Goal: Information Seeking & Learning: Check status

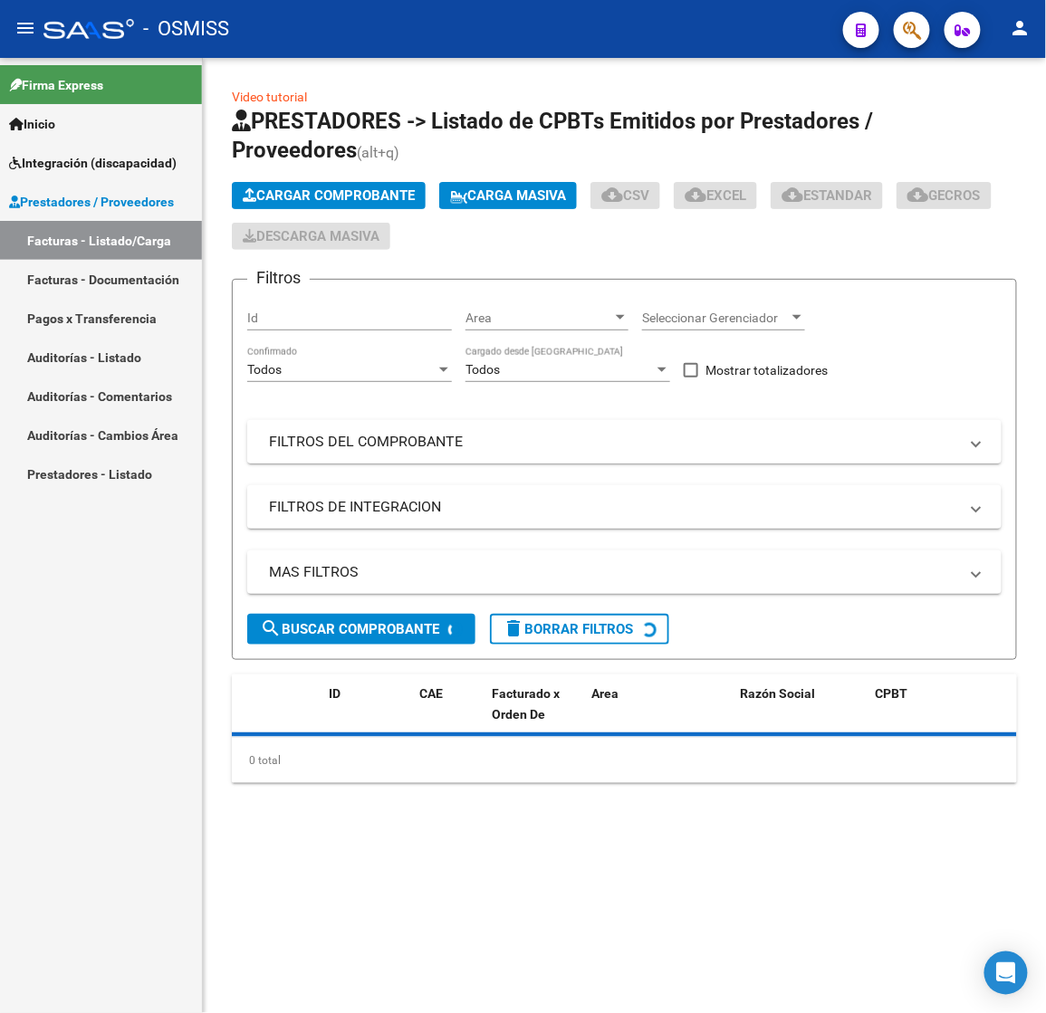
click at [388, 435] on mat-panel-title "FILTROS DEL COMPROBANTE" at bounding box center [613, 442] width 689 height 20
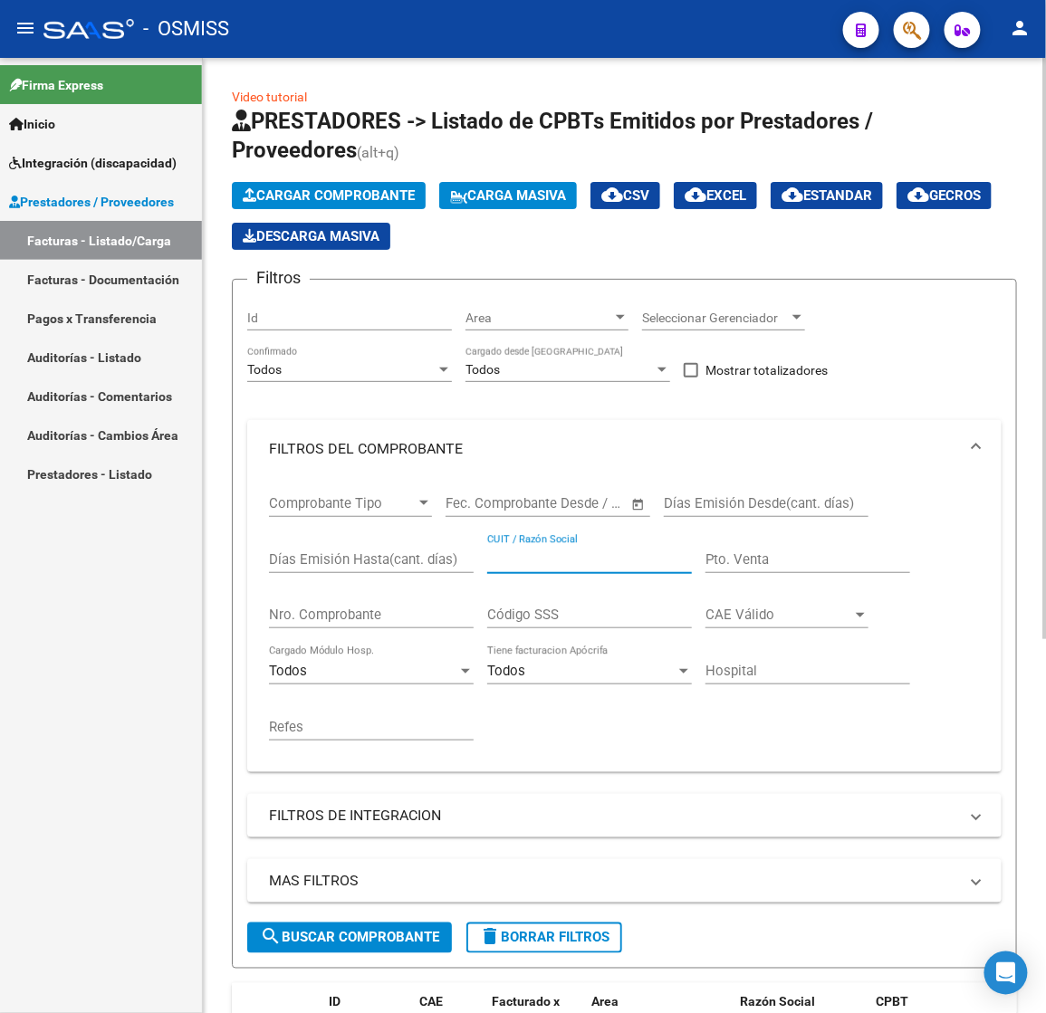
paste input "30714969184"
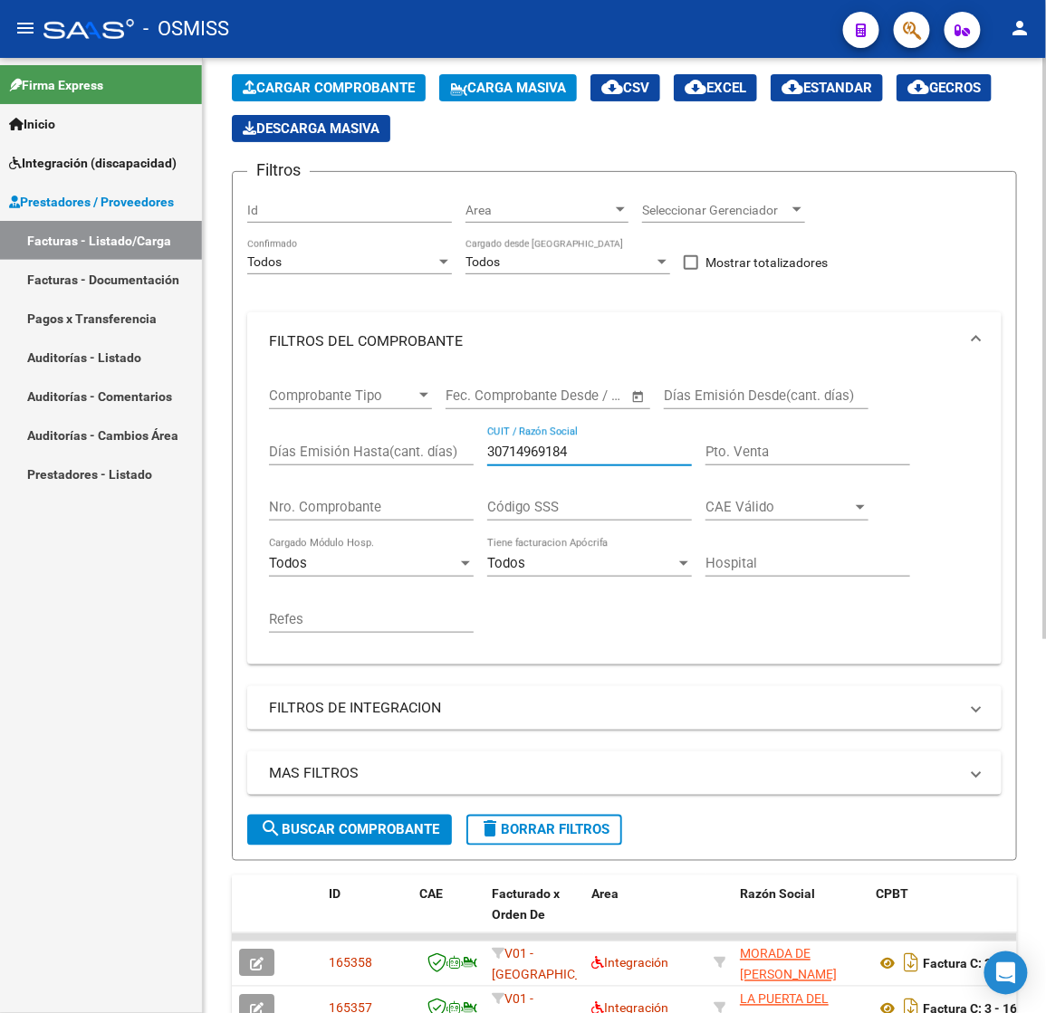
scroll to position [136, 0]
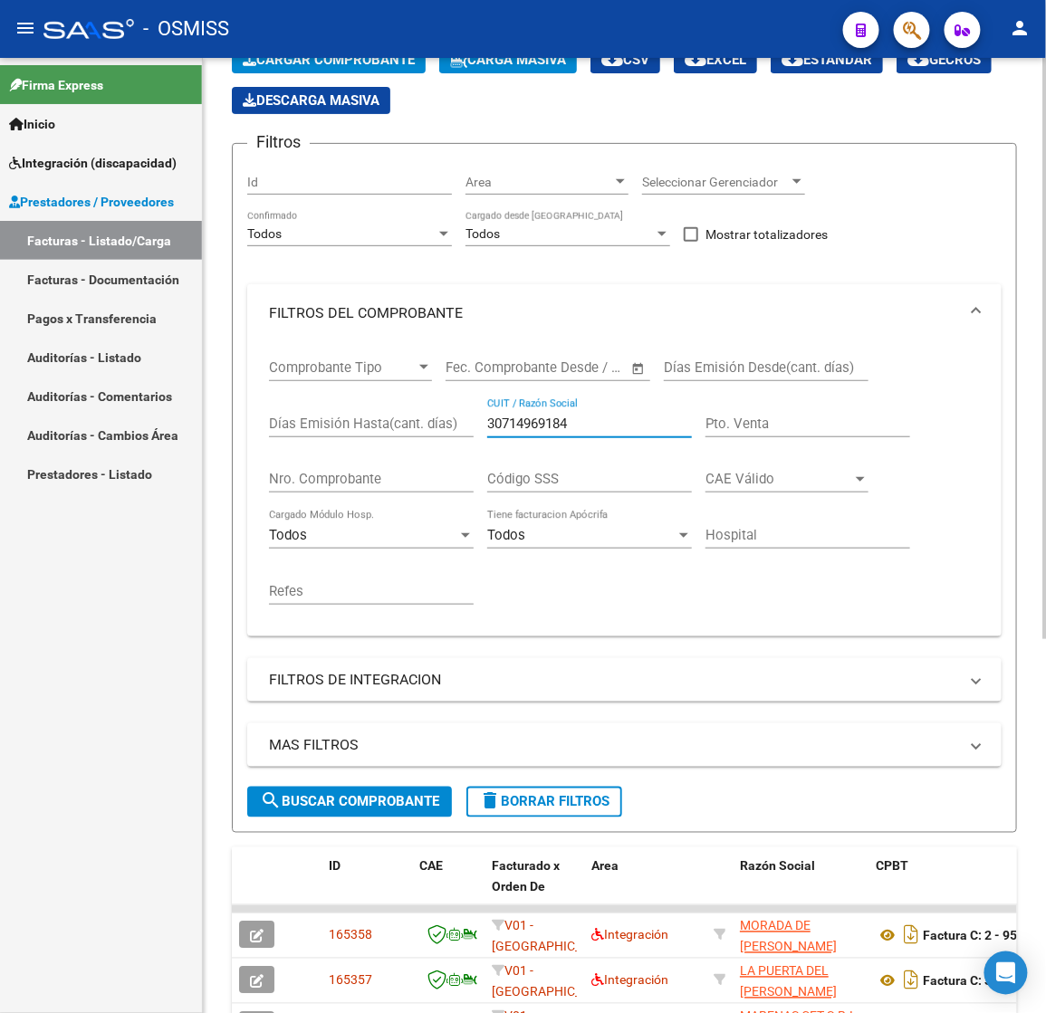
type input "30714969184"
click at [322, 795] on span "search Buscar Comprobante" at bounding box center [349, 802] width 179 height 16
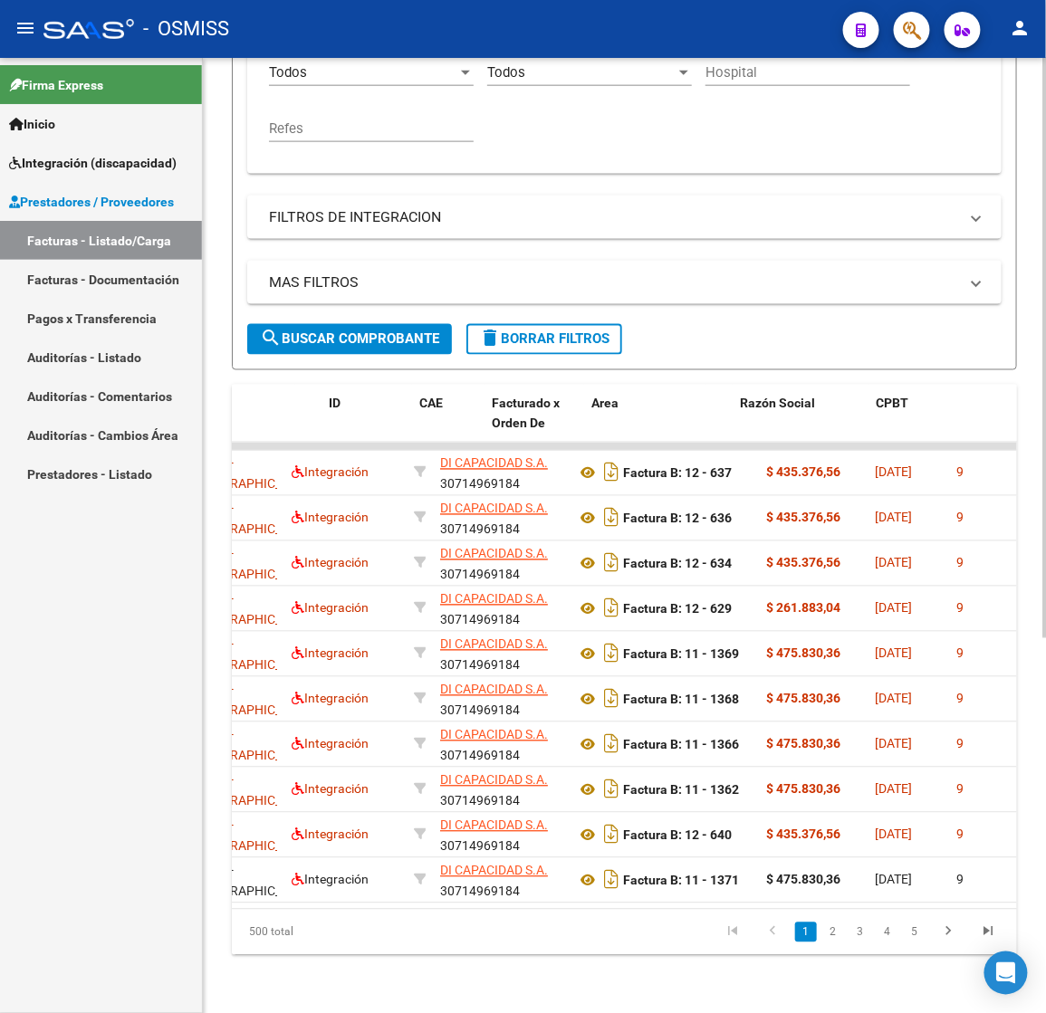
scroll to position [0, 0]
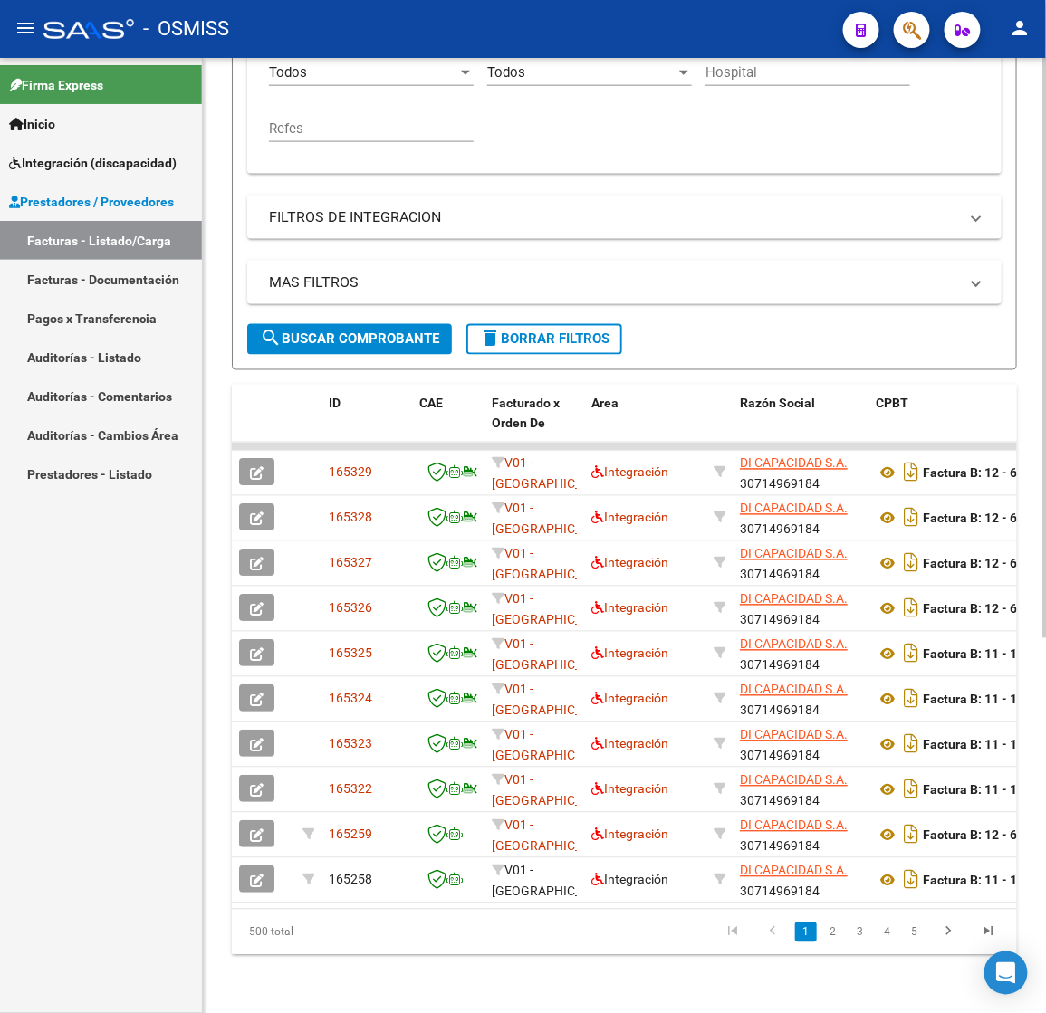
click at [437, 273] on mat-panel-title "MAS FILTROS" at bounding box center [613, 283] width 689 height 20
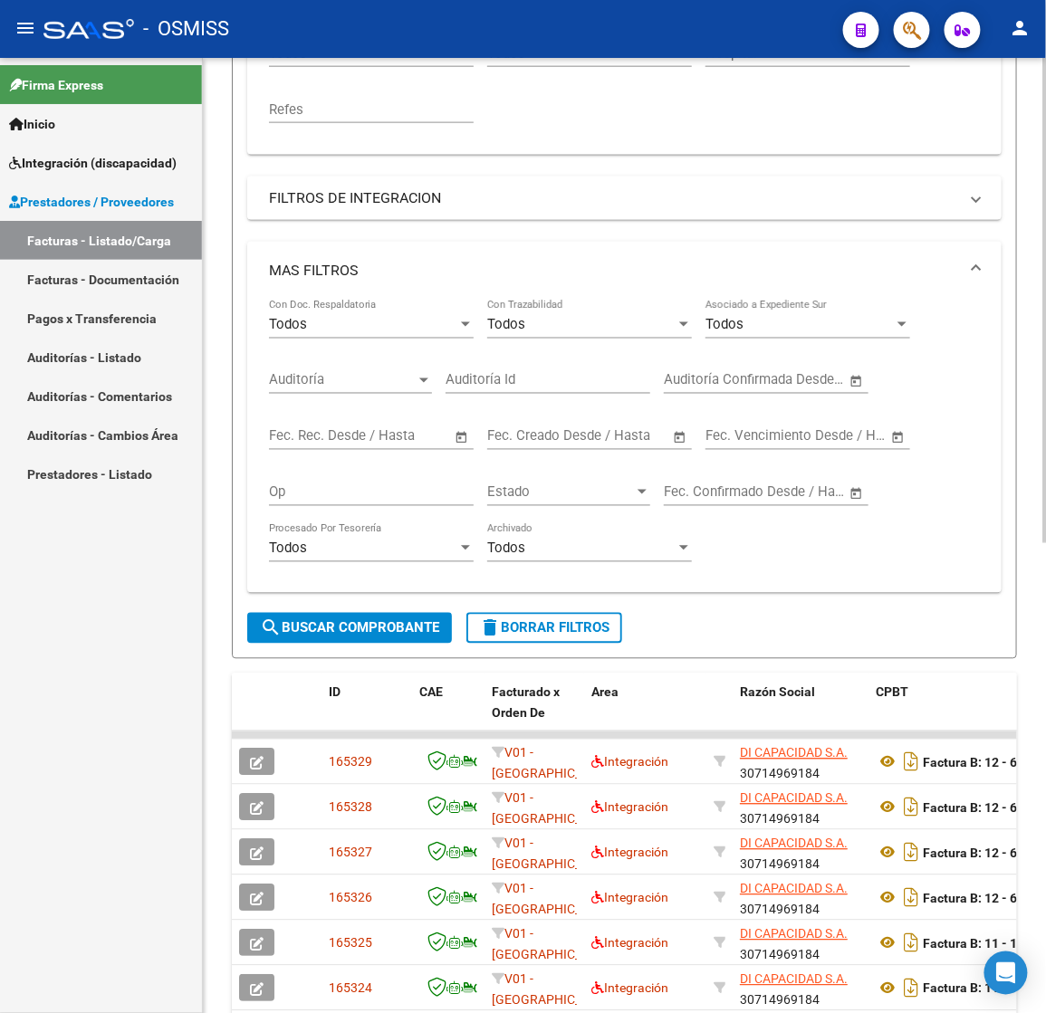
click at [433, 195] on mat-panel-title "FILTROS DE INTEGRACION" at bounding box center [613, 198] width 689 height 20
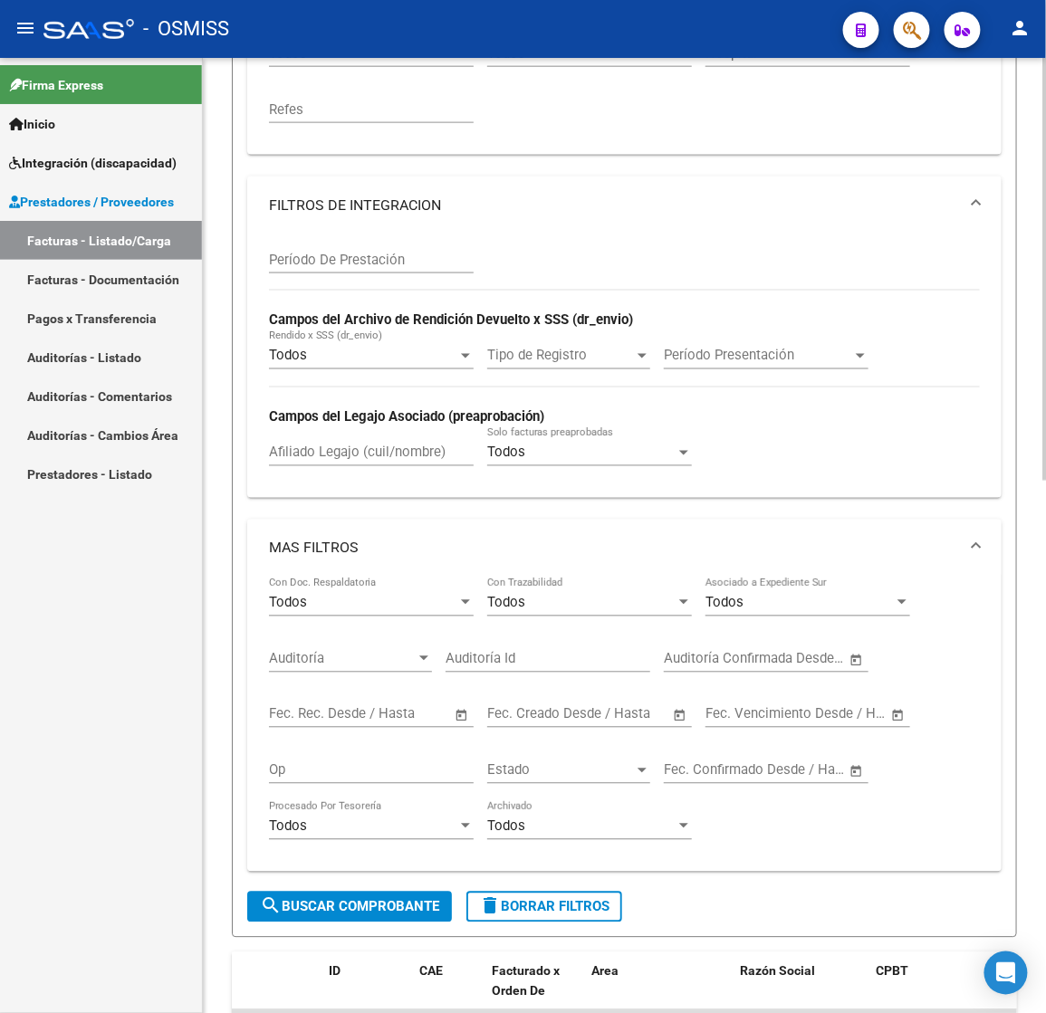
click at [333, 542] on mat-panel-title "MAS FILTROS" at bounding box center [613, 549] width 689 height 20
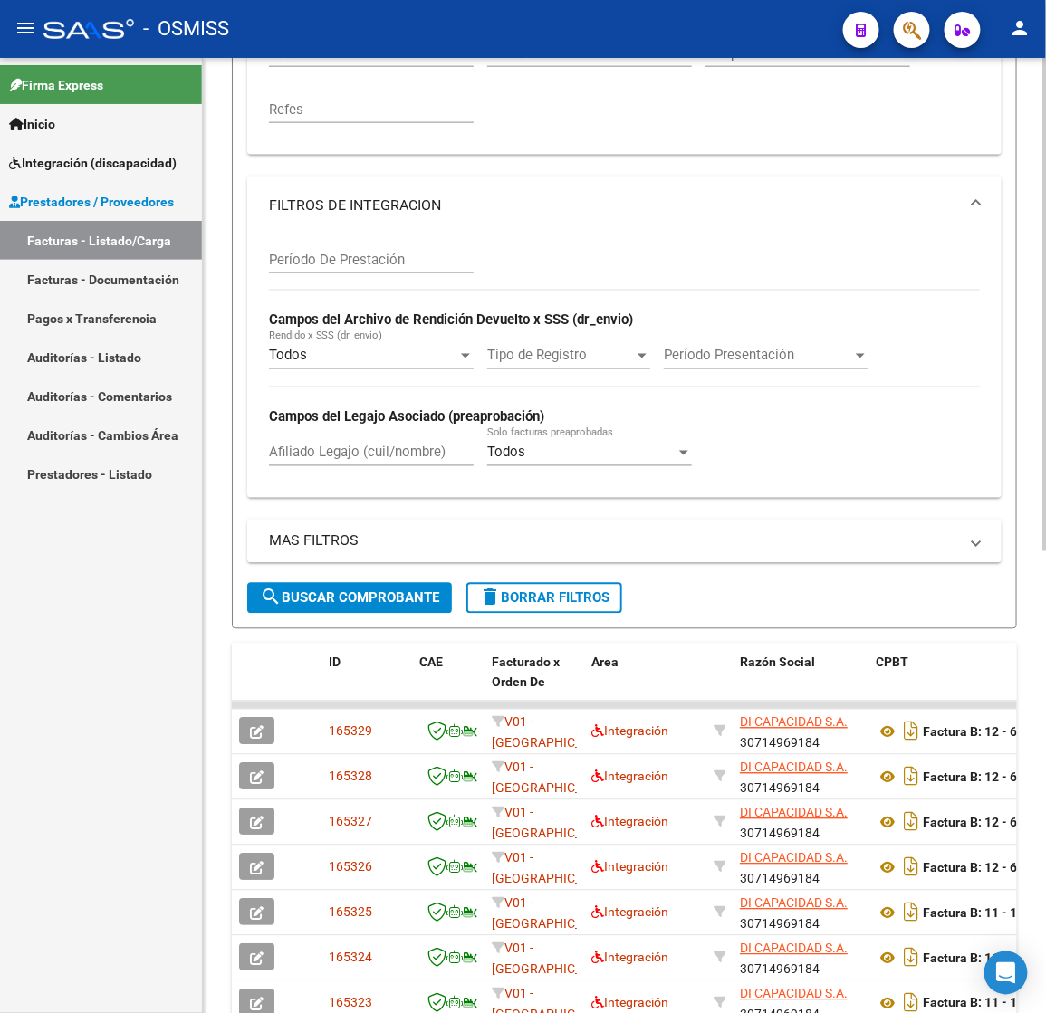
click at [320, 441] on div "Afiliado Legajo (cuil/nombre)" at bounding box center [371, 446] width 205 height 39
click at [328, 443] on div "Afiliado Legajo (cuil/nombre)" at bounding box center [371, 446] width 205 height 39
click at [297, 459] on input "Afiliado Legajo (cuil/nombre)" at bounding box center [371, 453] width 205 height 16
type input "56710862"
click at [316, 597] on span "search Buscar Comprobante" at bounding box center [349, 598] width 179 height 16
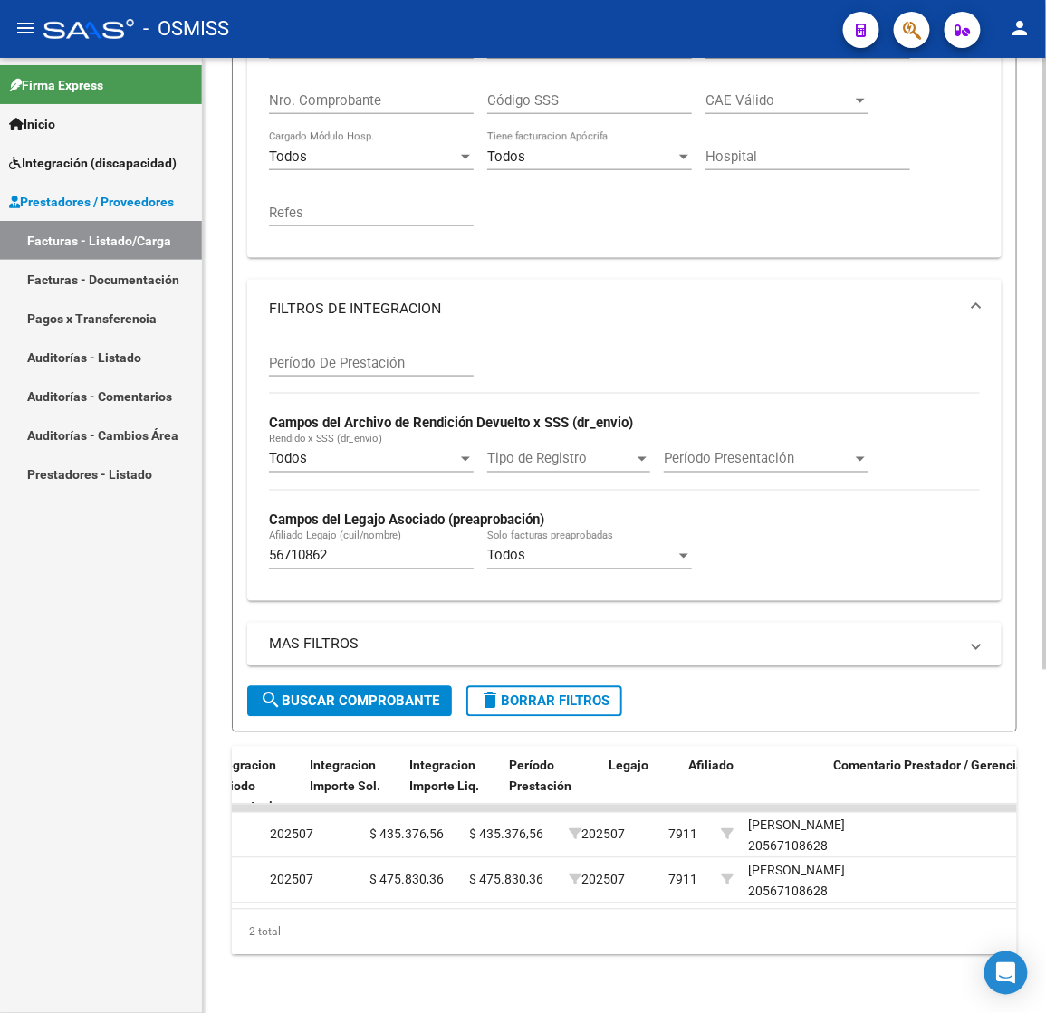
scroll to position [0, 2076]
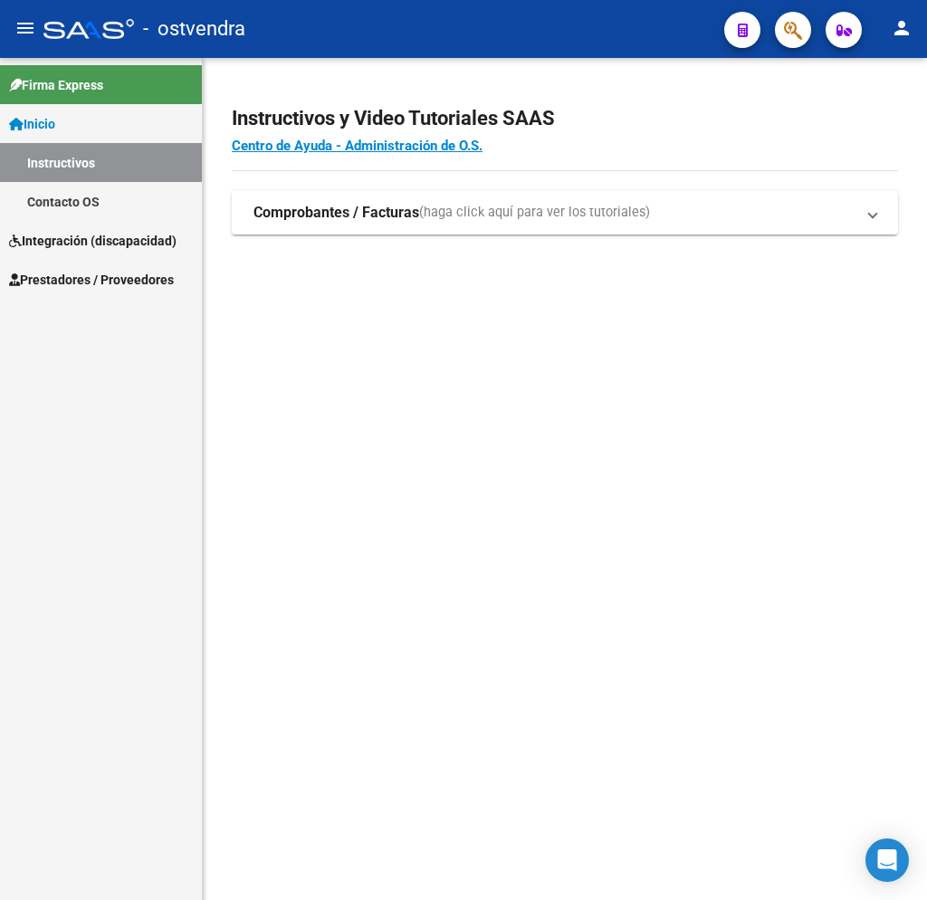
click at [88, 247] on span "Integración (discapacidad)" at bounding box center [92, 241] width 167 height 20
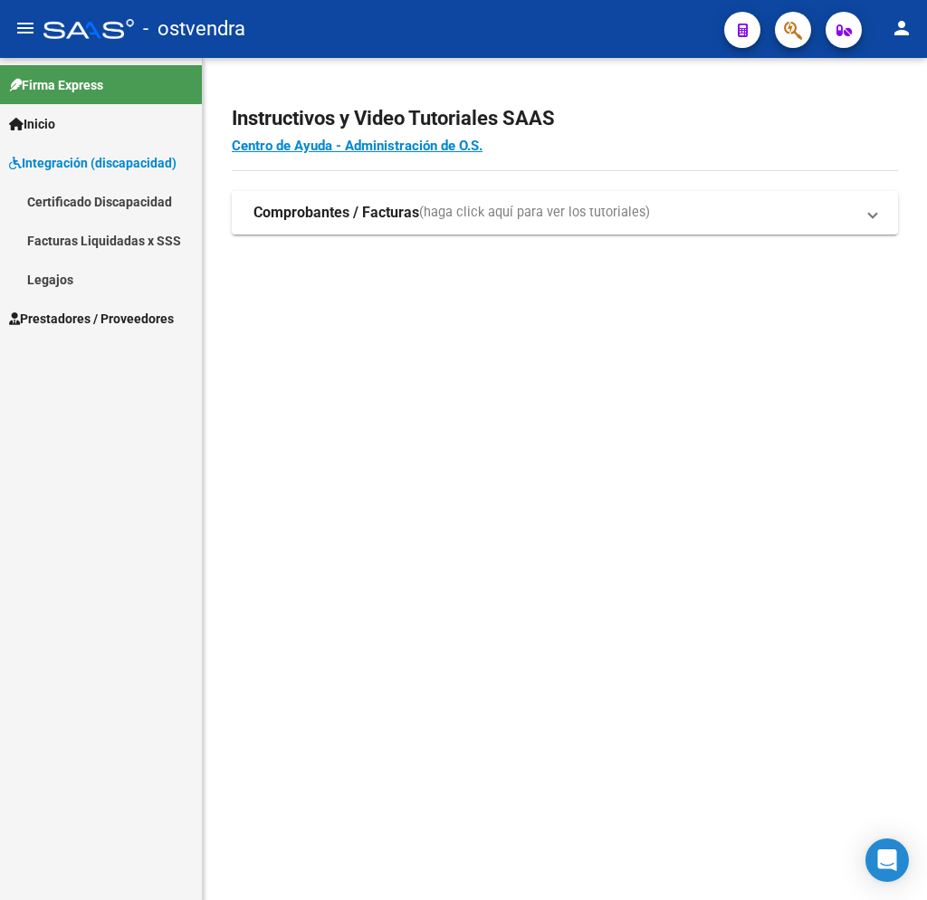
click at [85, 311] on span "Prestadores / Proveedores" at bounding box center [91, 319] width 165 height 20
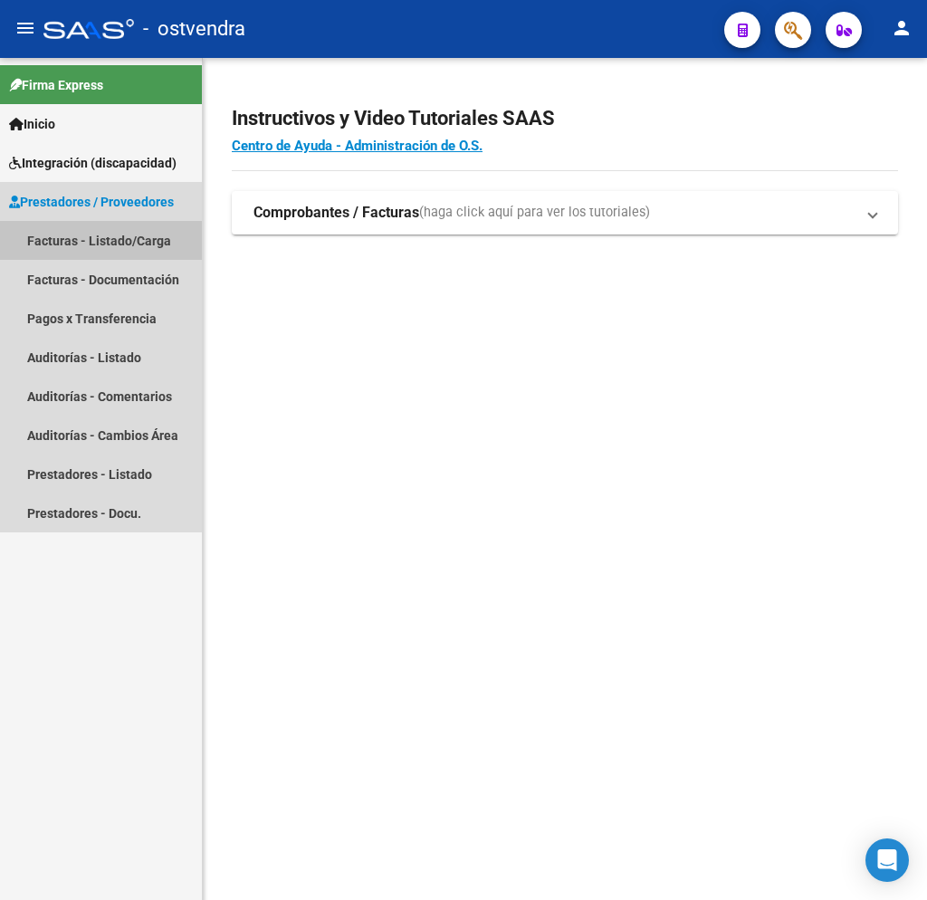
click at [108, 244] on link "Facturas - Listado/Carga" at bounding box center [101, 240] width 202 height 39
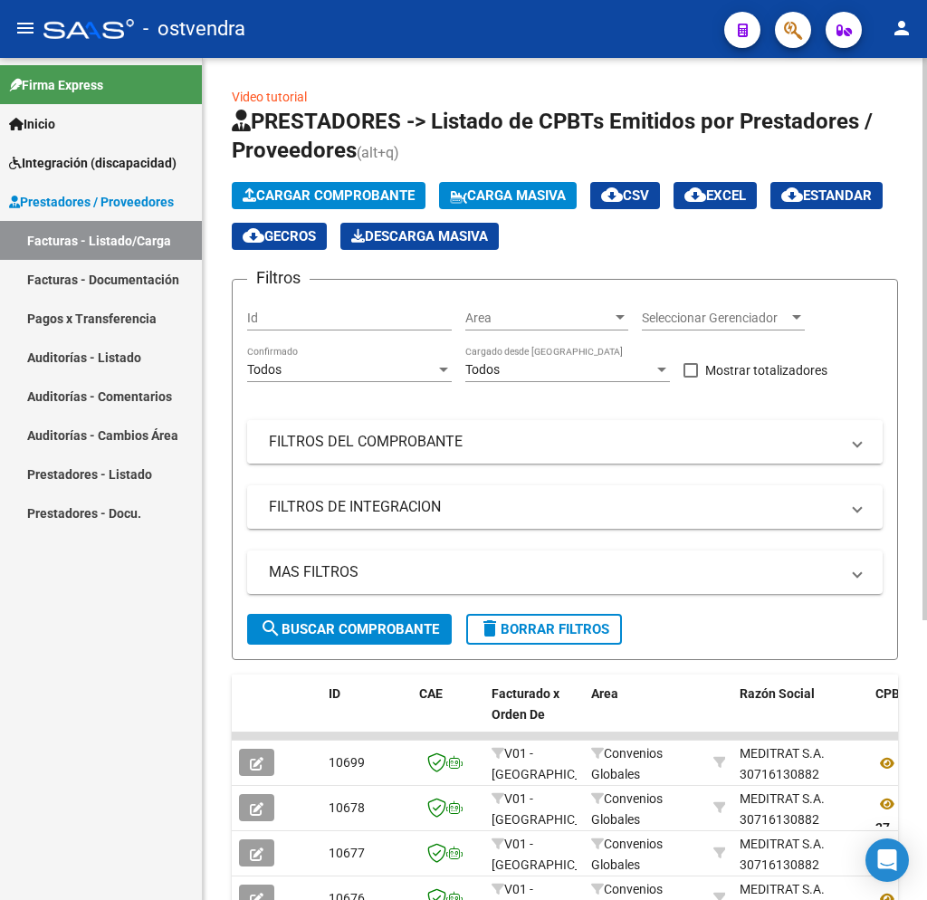
click at [504, 443] on mat-panel-title "FILTROS DEL COMPROBANTE" at bounding box center [554, 442] width 570 height 20
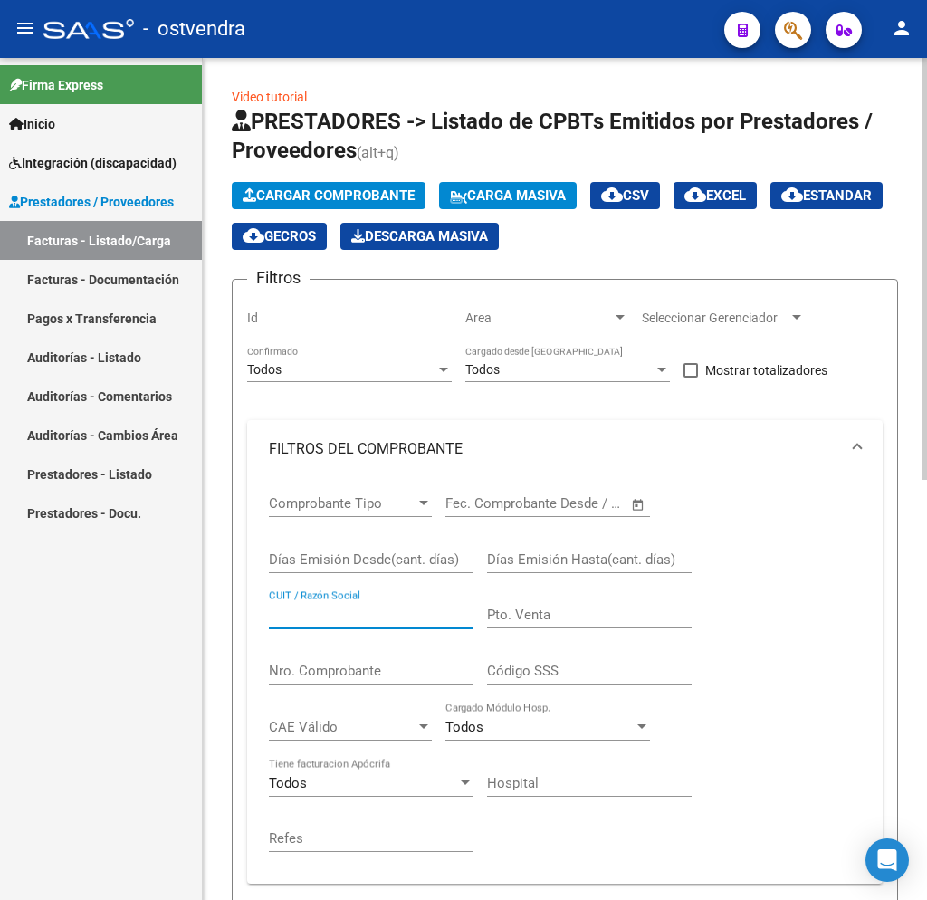
click at [370, 607] on input "CUIT / Razón Social" at bounding box center [371, 615] width 205 height 16
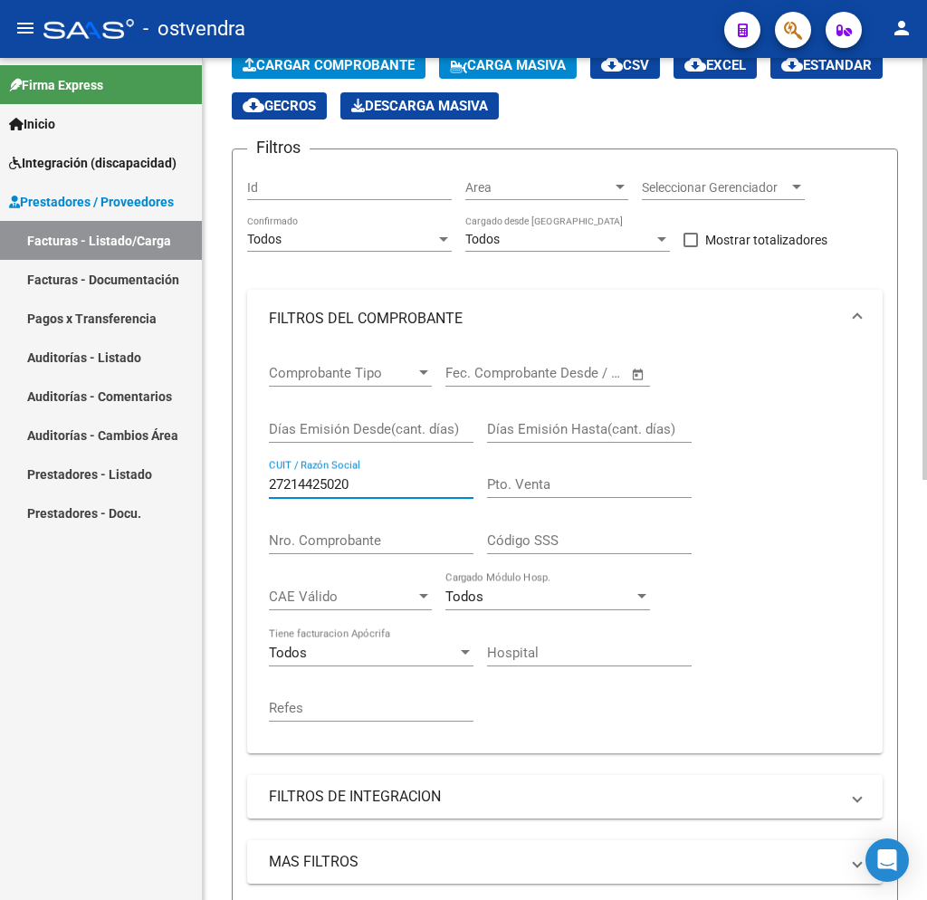
scroll to position [241, 0]
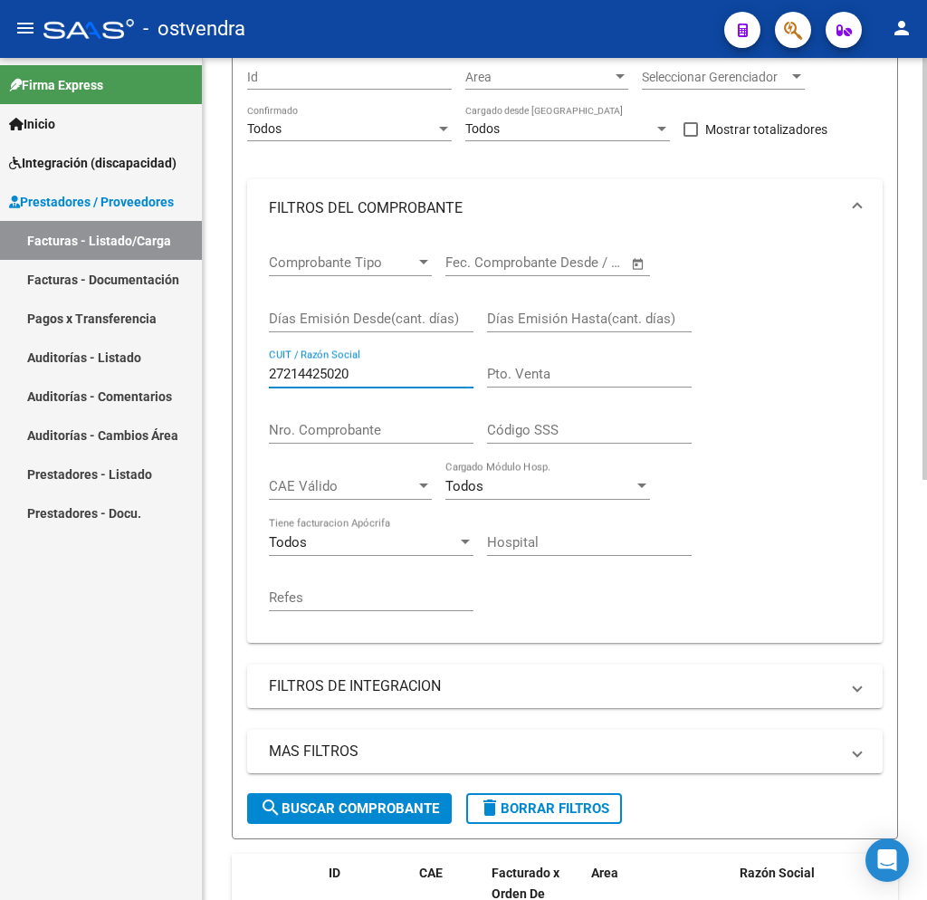
type input "27214425020"
click at [366, 822] on form "Filtros Id Area Area Seleccionar Gerenciador Seleccionar Gerenciador Todos Conf…" at bounding box center [565, 438] width 666 height 801
click at [367, 809] on span "search Buscar Comprobante" at bounding box center [349, 808] width 179 height 16
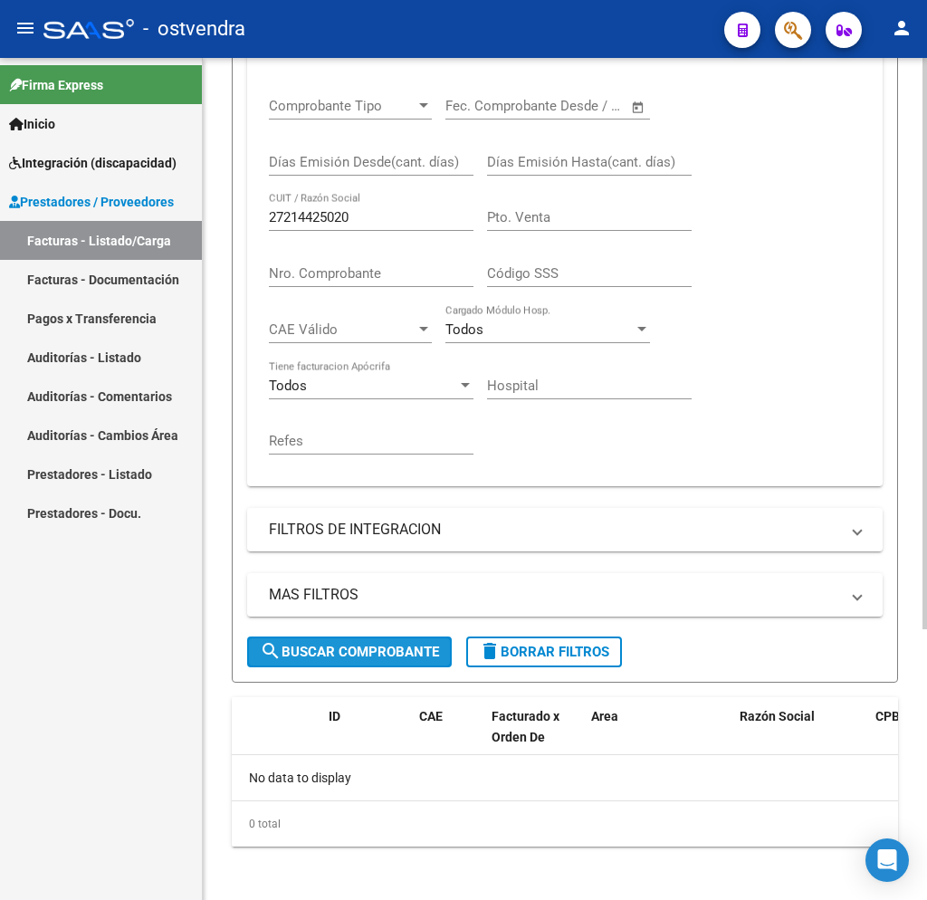
click at [422, 646] on span "search Buscar Comprobante" at bounding box center [349, 652] width 179 height 16
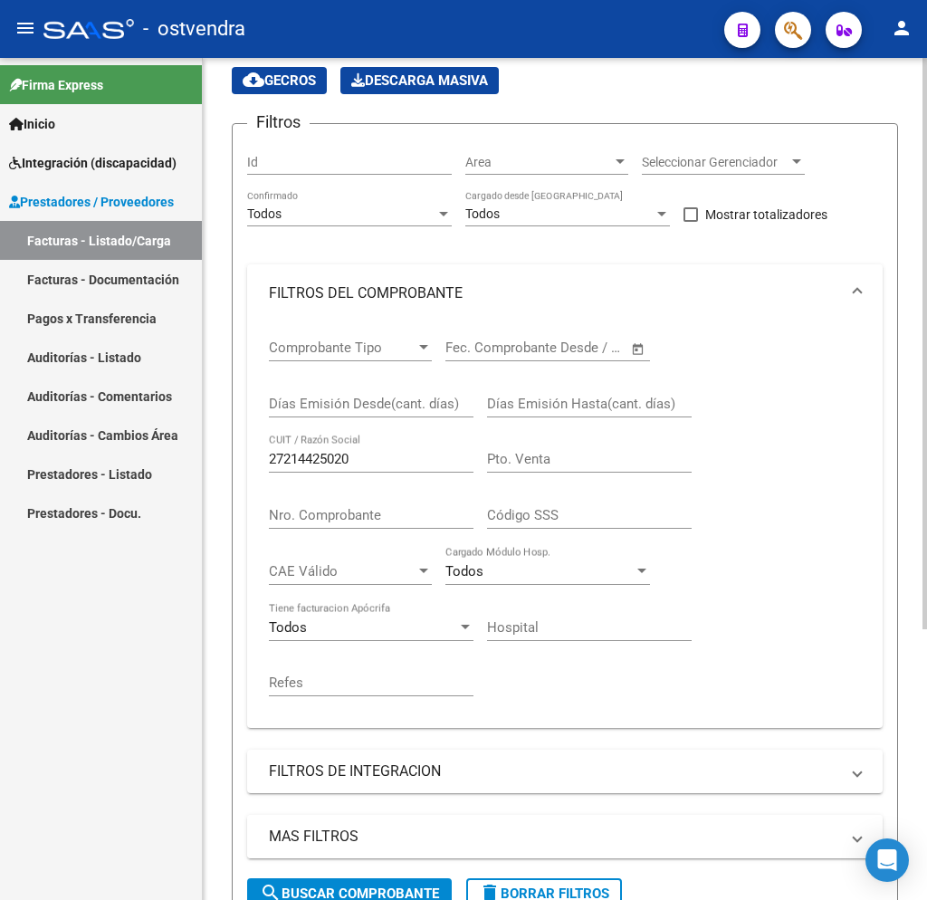
scroll to position [397, 0]
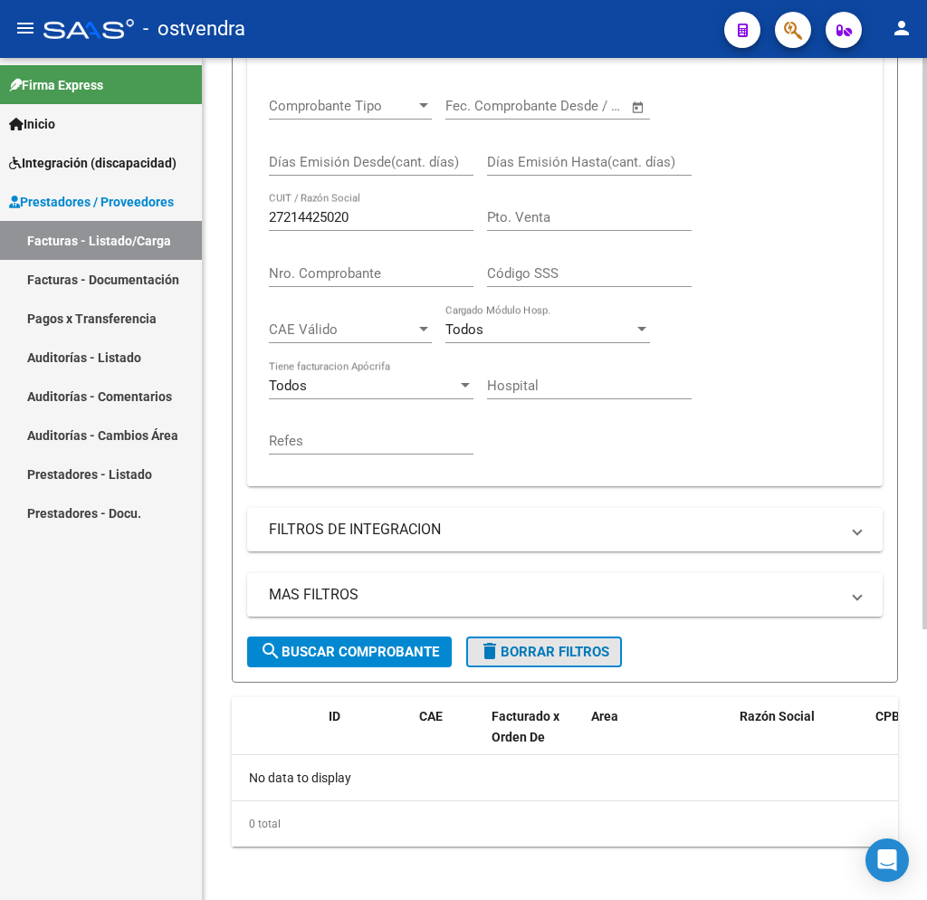
click at [622, 641] on button "delete Borrar Filtros" at bounding box center [544, 651] width 156 height 31
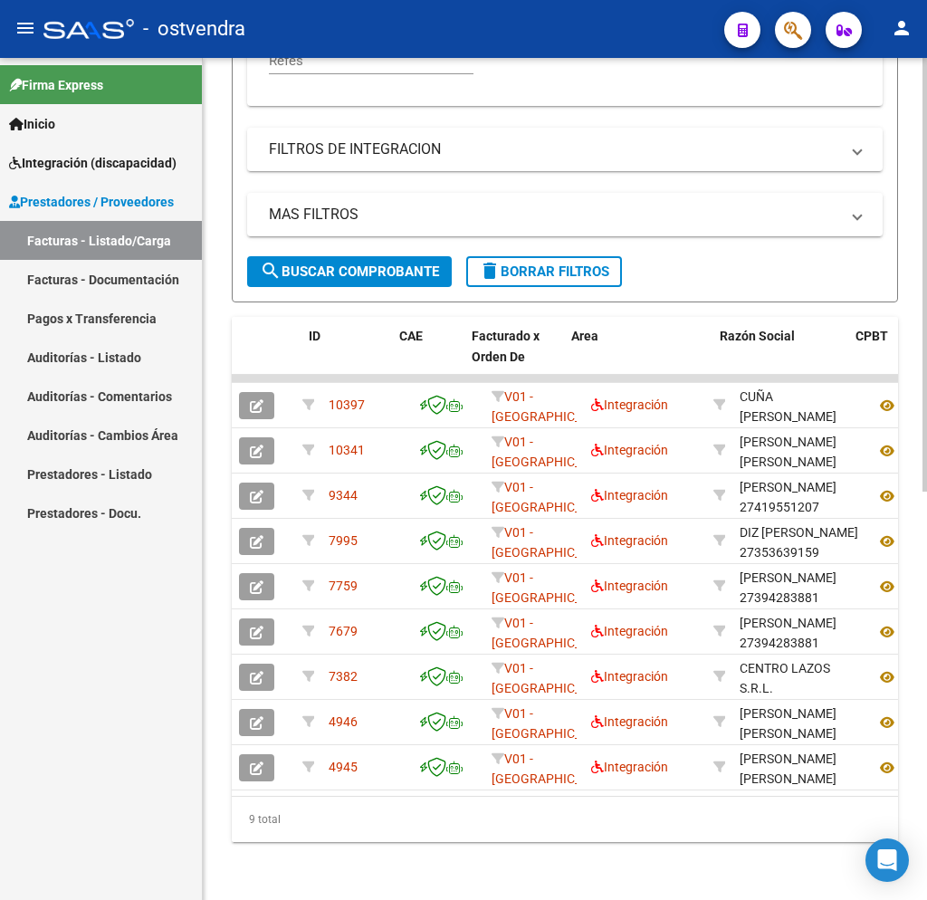
scroll to position [0, 1099]
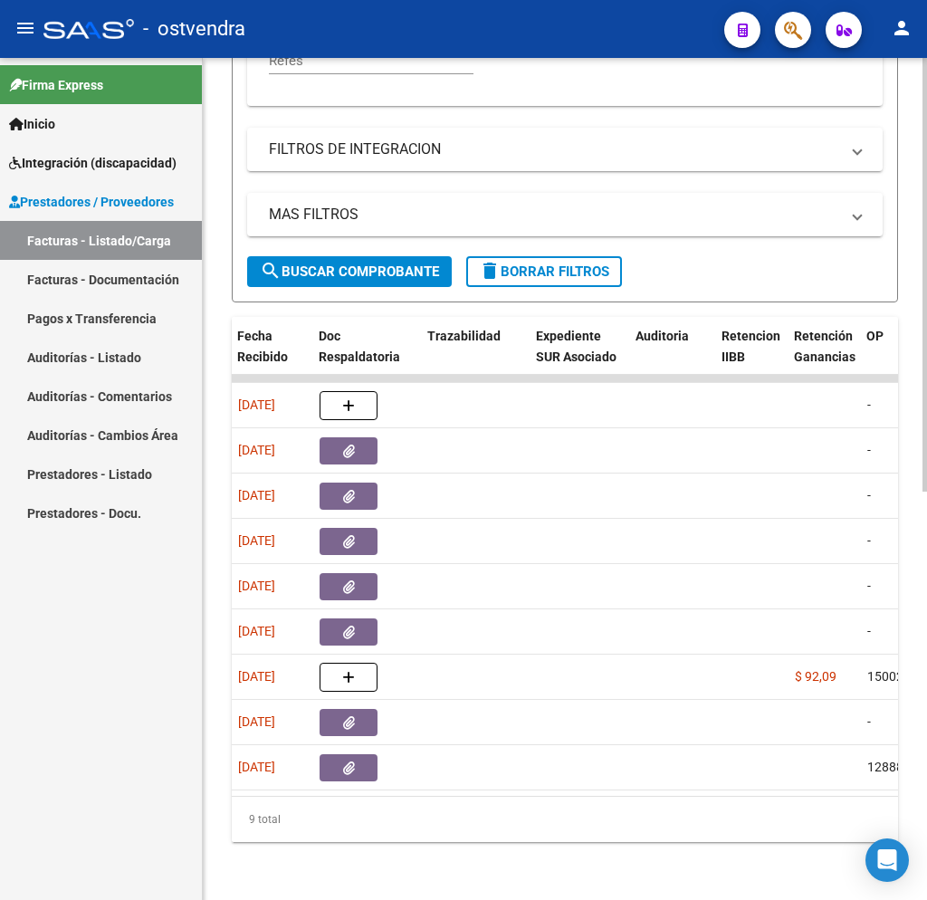
click at [542, 263] on span "delete Borrar Filtros" at bounding box center [544, 271] width 130 height 16
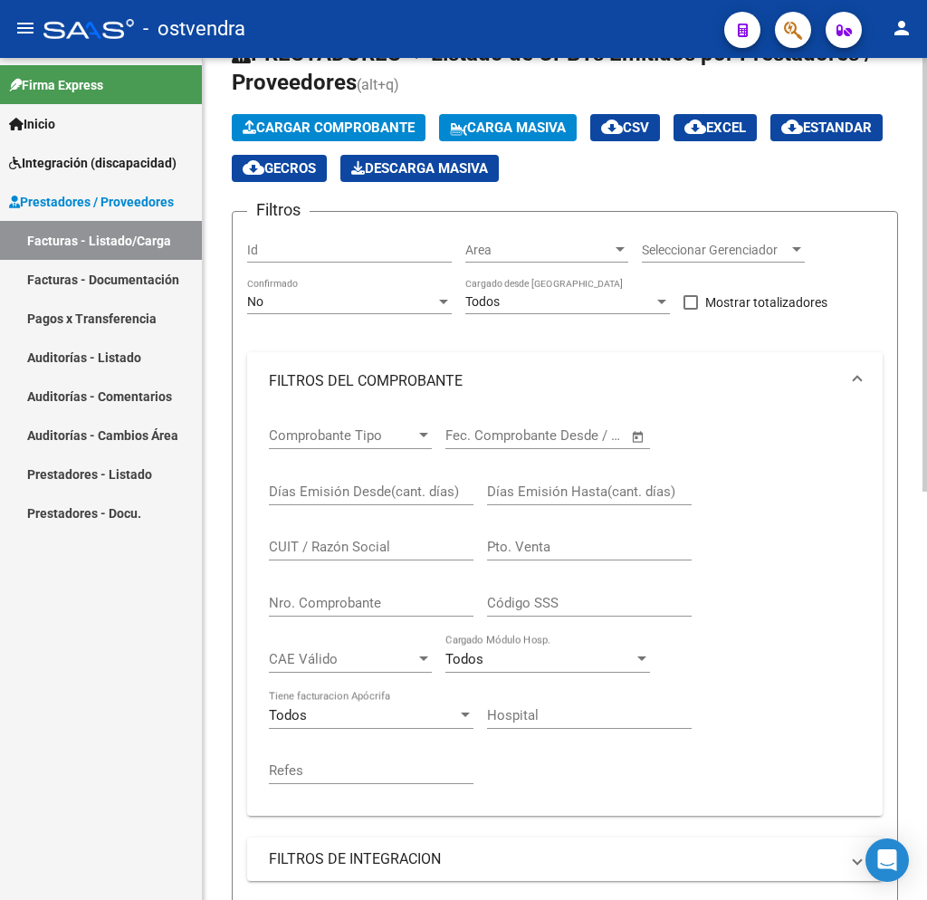
scroll to position [0, 0]
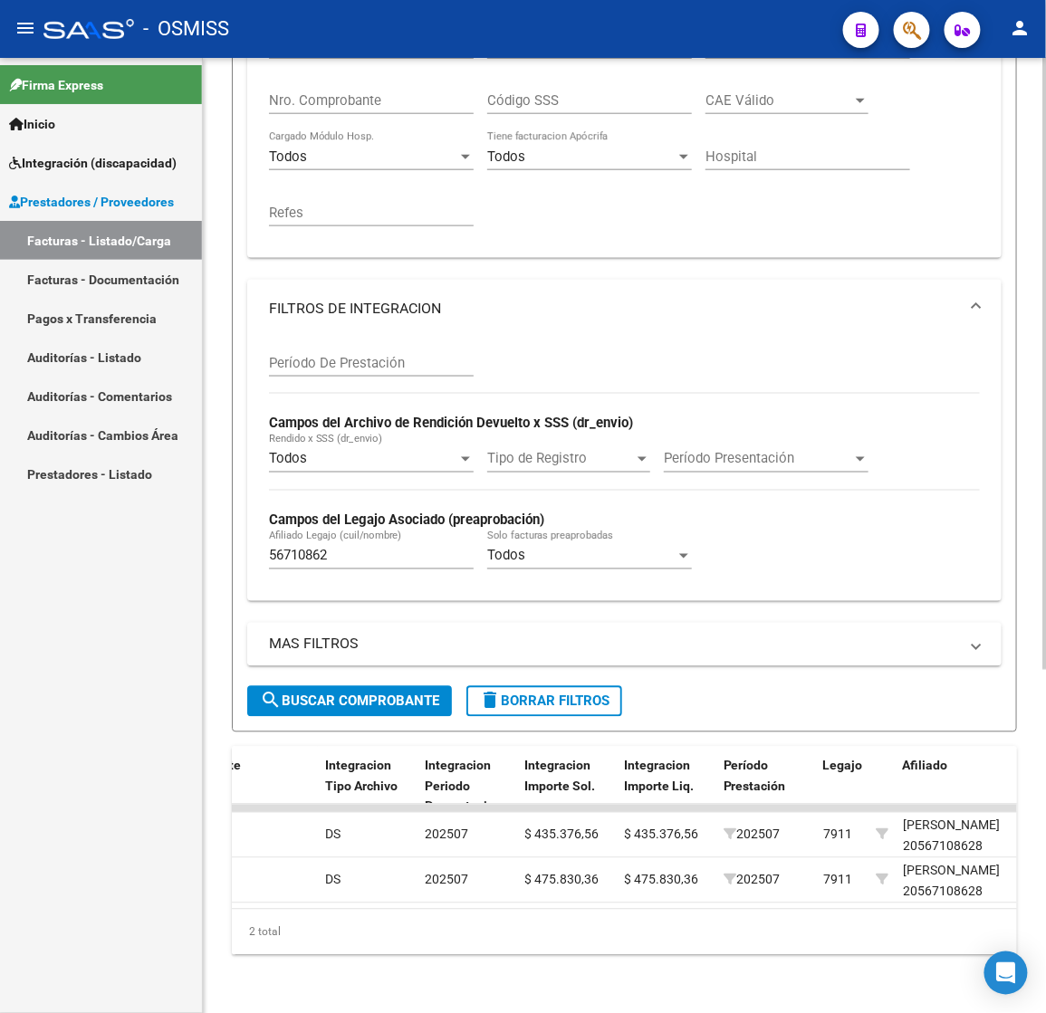
scroll to position [398, 0]
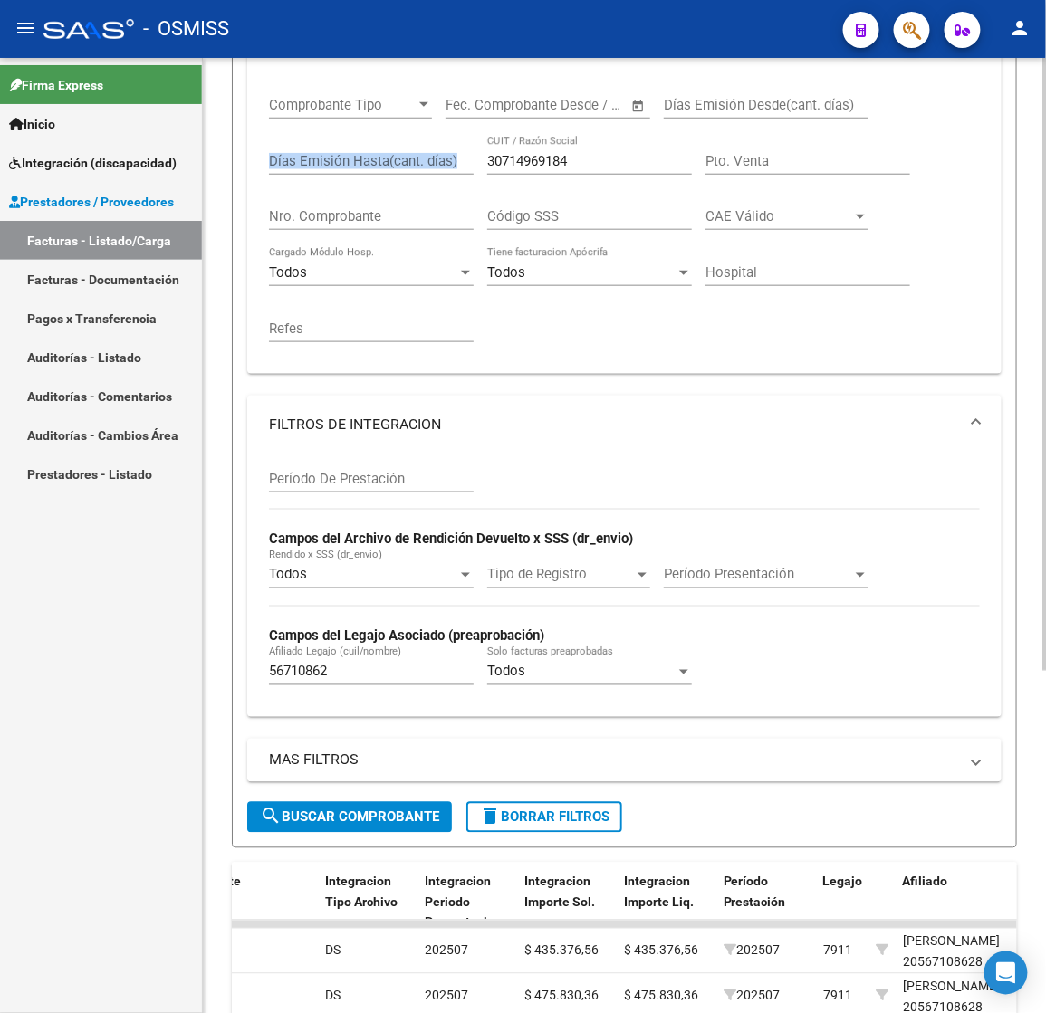
drag, startPoint x: 585, startPoint y: 149, endPoint x: 428, endPoint y: 173, distance: 158.4
click at [398, 167] on div "Comprobante Tipo Comprobante Tipo Fecha inicio – Fecha fin Fec. Comprobante Des…" at bounding box center [624, 220] width 711 height 280
drag, startPoint x: 567, startPoint y: 158, endPoint x: 520, endPoint y: 158, distance: 47.1
click at [520, 158] on input "30714969184" at bounding box center [589, 161] width 205 height 16
drag, startPoint x: 582, startPoint y: 148, endPoint x: 550, endPoint y: 154, distance: 32.3
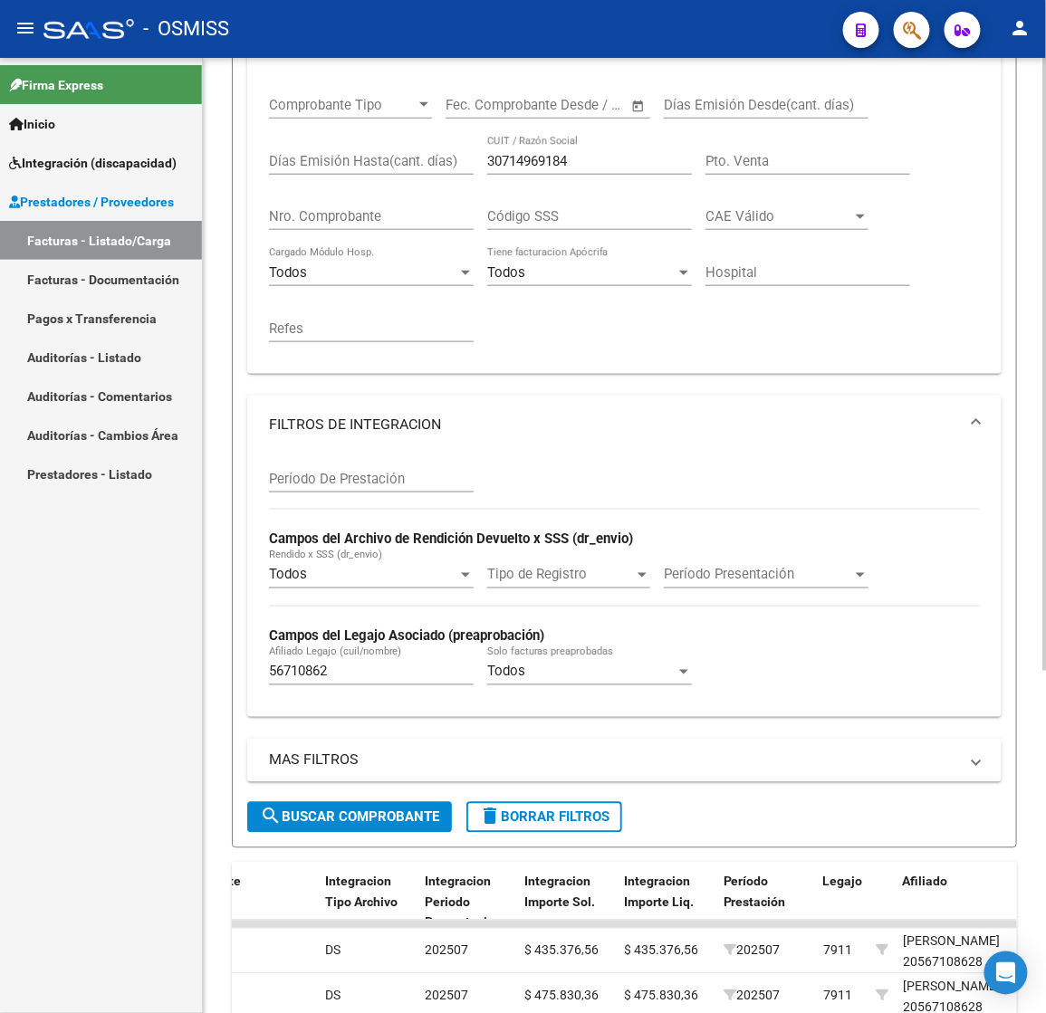
click at [550, 154] on div "30714969184 CUIT / Razón Social" at bounding box center [589, 155] width 205 height 39
drag, startPoint x: 584, startPoint y: 158, endPoint x: 389, endPoint y: 158, distance: 194.7
click at [389, 158] on div "Comprobante Tipo Comprobante Tipo Fecha inicio – Fecha fin Fec. Comprobante Des…" at bounding box center [624, 220] width 711 height 280
paste input "27163211179"
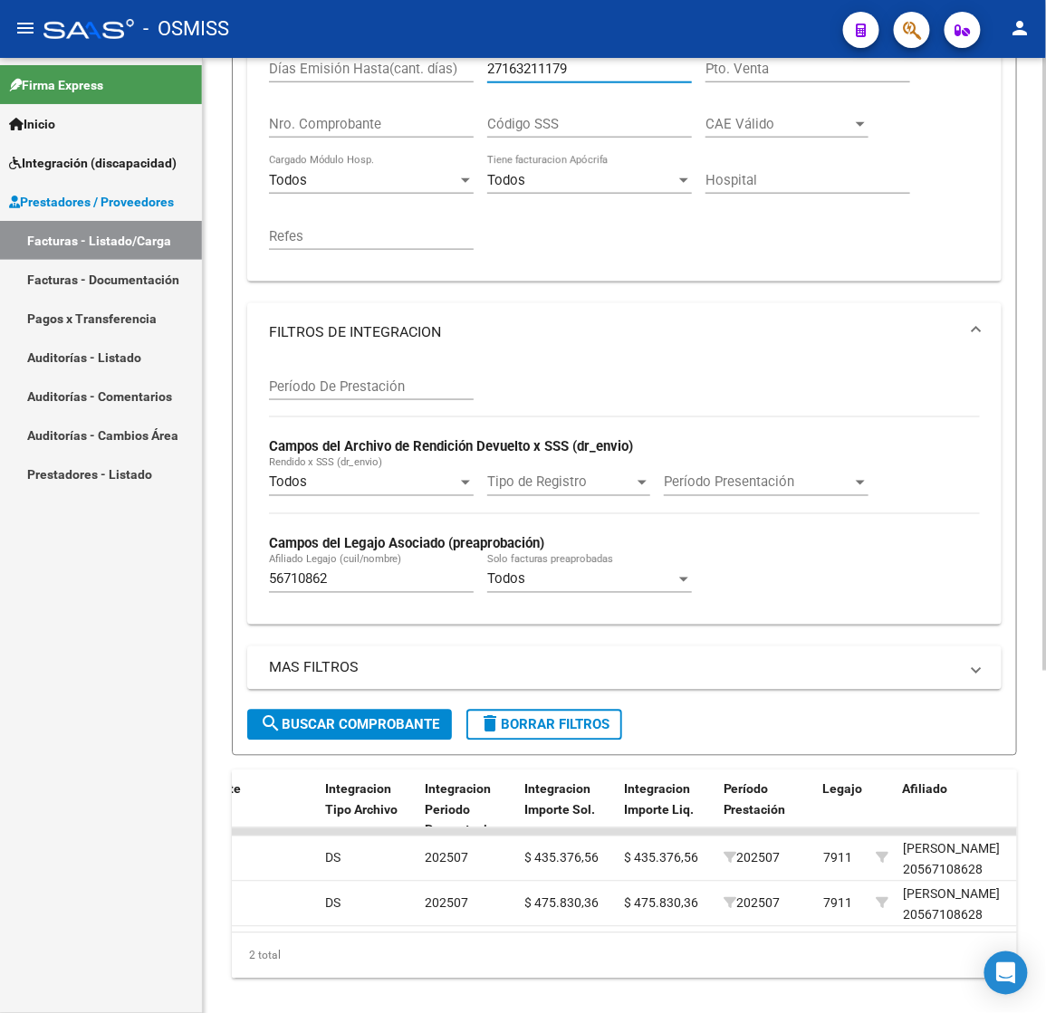
scroll to position [534, 0]
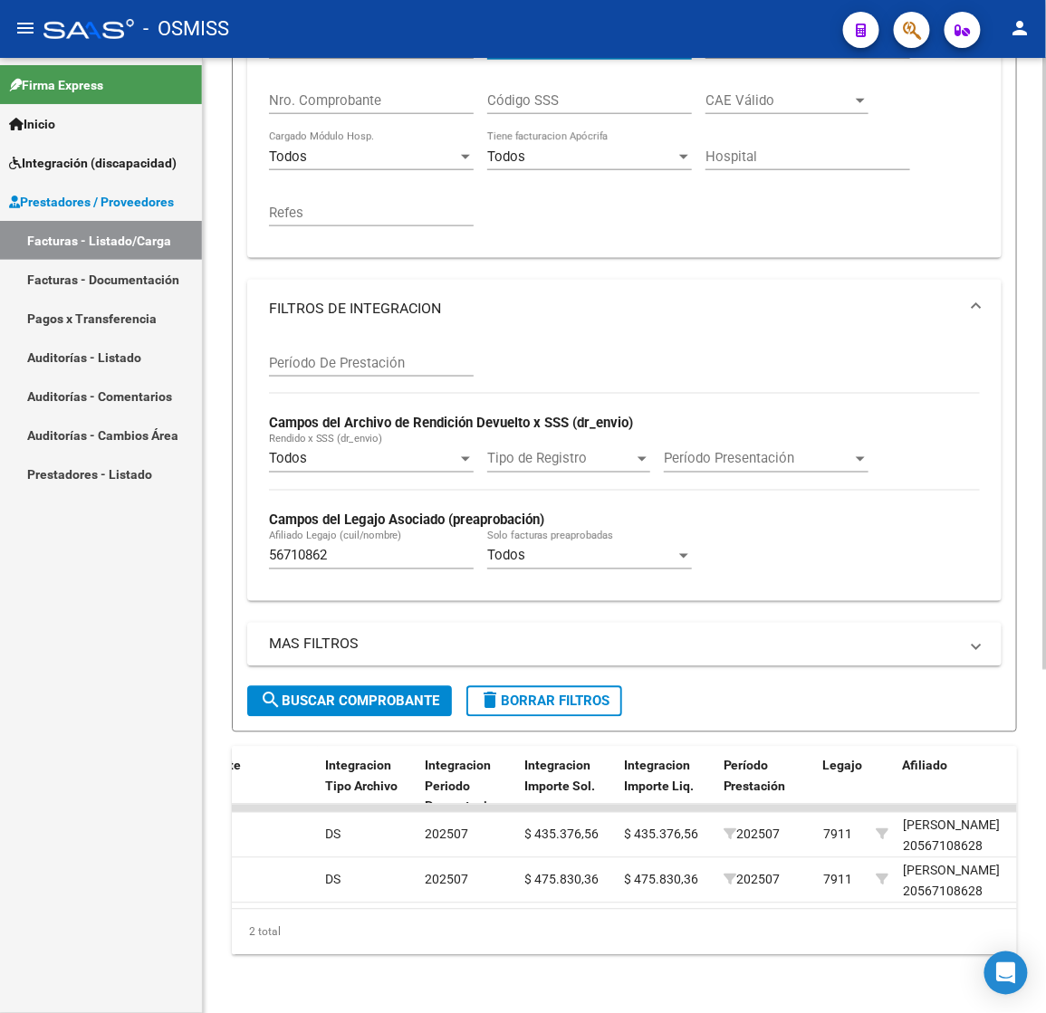
type input "27163211179"
drag, startPoint x: 341, startPoint y: 543, endPoint x: 206, endPoint y: 543, distance: 135.8
click at [206, 543] on div "Video tutorial PRESTADORES -> Listado de CPBTs Emitidos por Prestadores / Prove…" at bounding box center [624, 278] width 843 height 1469
click at [327, 686] on button "search Buscar Comprobante" at bounding box center [349, 701] width 205 height 31
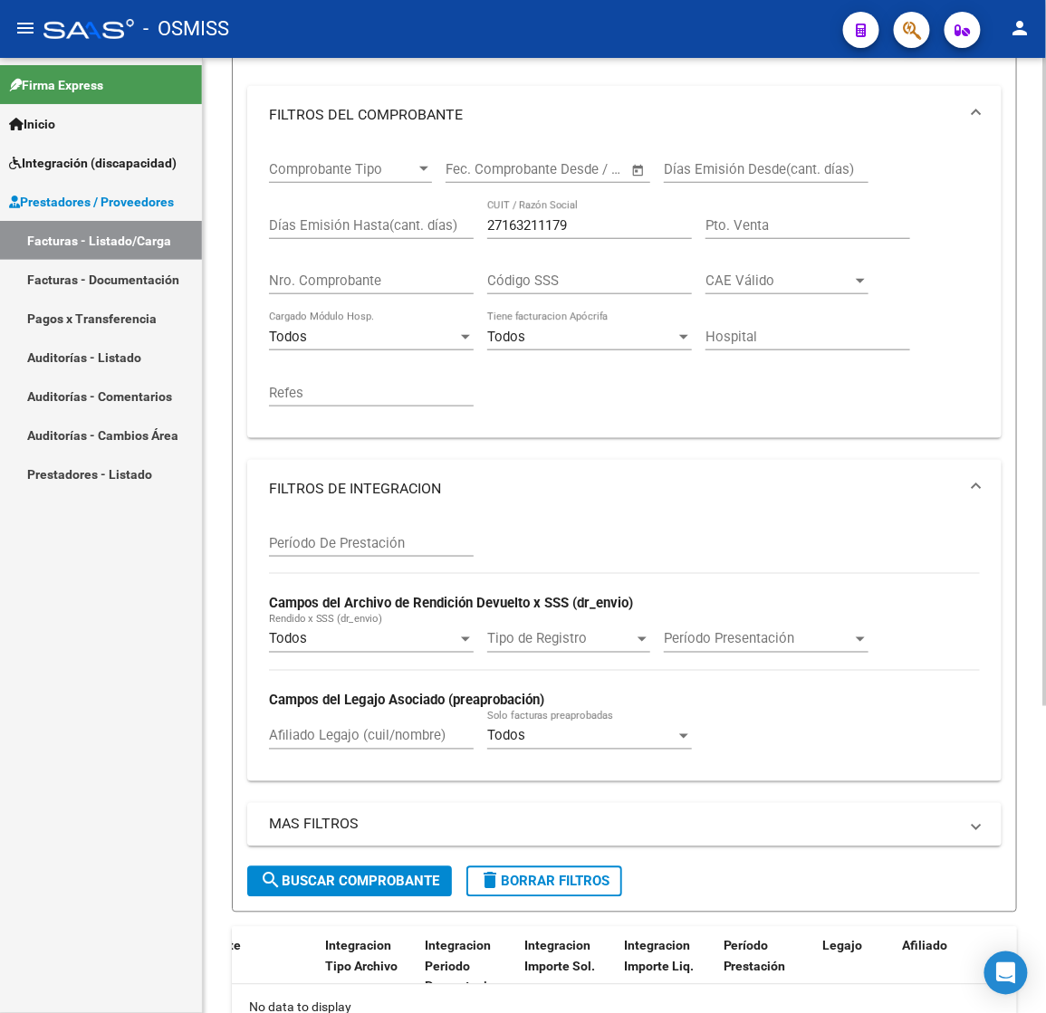
scroll to position [183, 0]
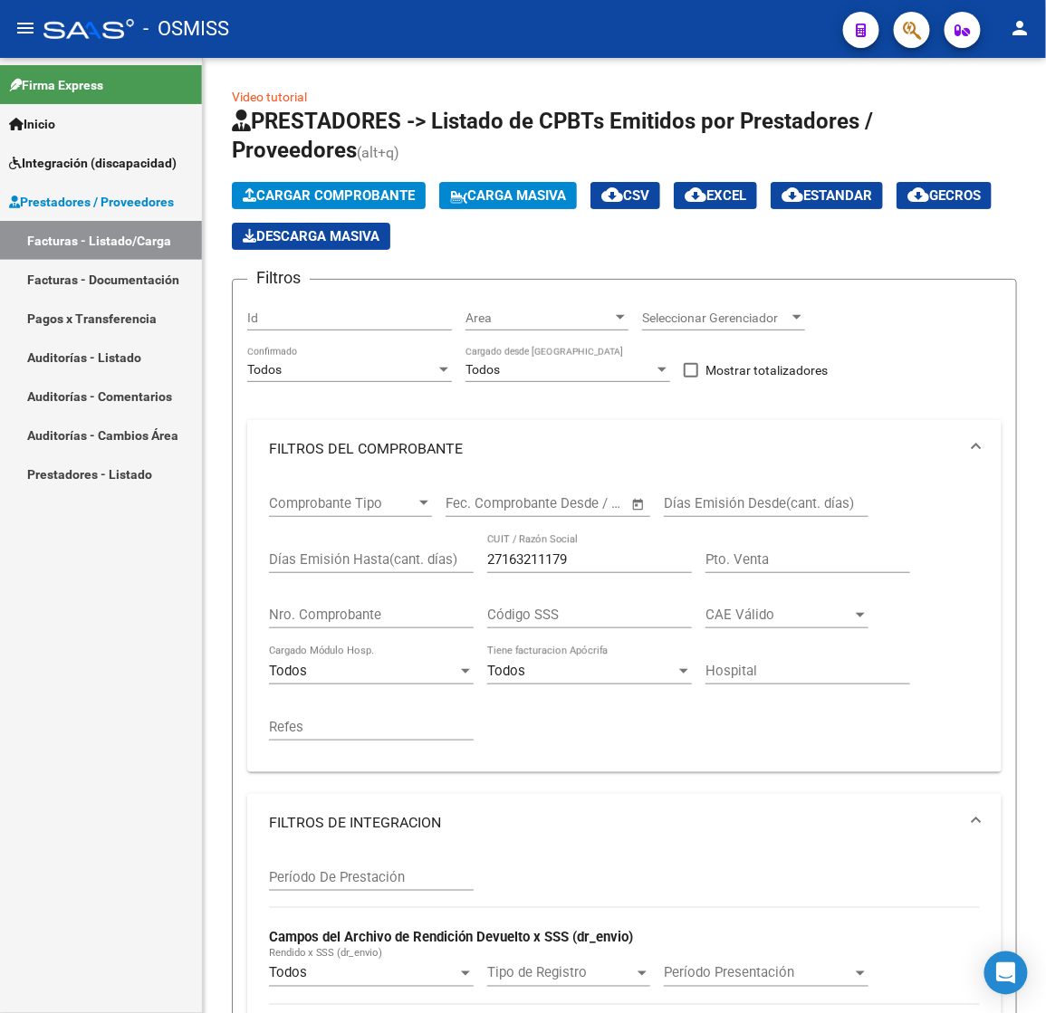
scroll to position [183, 0]
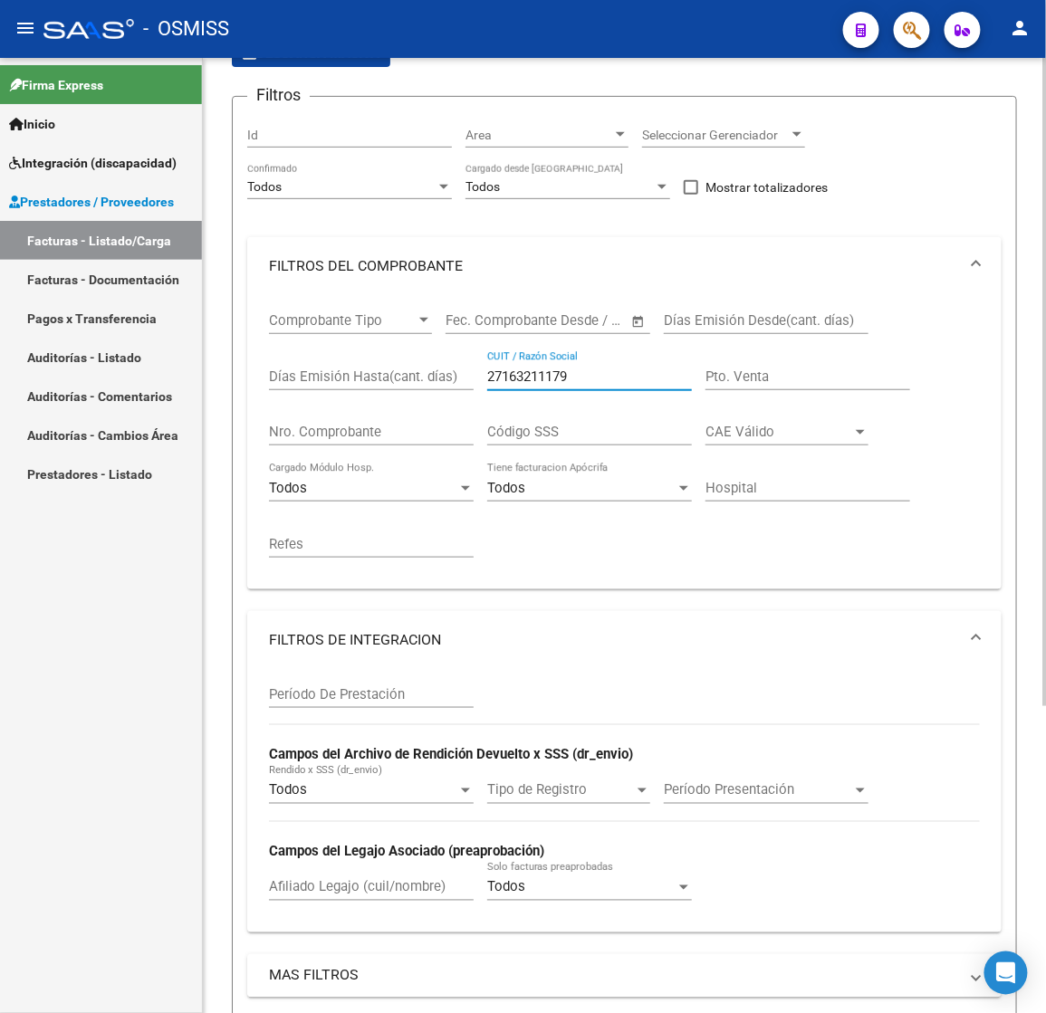
drag, startPoint x: 586, startPoint y: 372, endPoint x: 354, endPoint y: 372, distance: 231.8
click at [354, 372] on div "Comprobante Tipo Comprobante Tipo Fecha inicio – Fecha fin Fec. Comprobante Des…" at bounding box center [624, 435] width 711 height 280
paste input "30711951586"
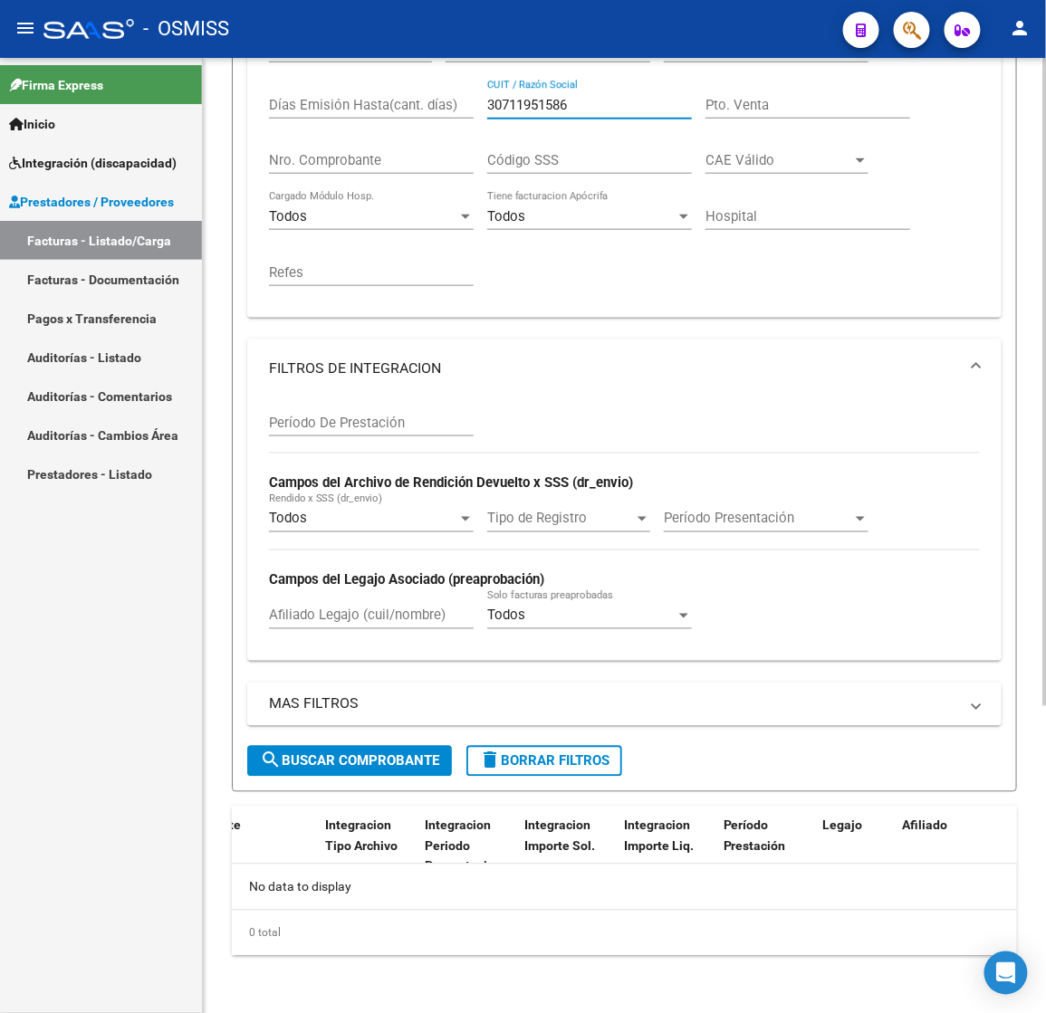
click at [373, 741] on div "MAS FILTROS Todos Con Doc. Respaldatoria Todos Con Trazabilidad Todos Asociado …" at bounding box center [624, 714] width 754 height 63
drag, startPoint x: 373, startPoint y: 741, endPoint x: 378, endPoint y: 750, distance: 10.1
click at [378, 750] on form "Filtros Id Area Area Seleccionar Gerenciador Seleccionar Gerenciador Todos Conf…" at bounding box center [624, 308] width 785 height 968
click at [383, 753] on span "search Buscar Comprobante" at bounding box center [349, 761] width 179 height 16
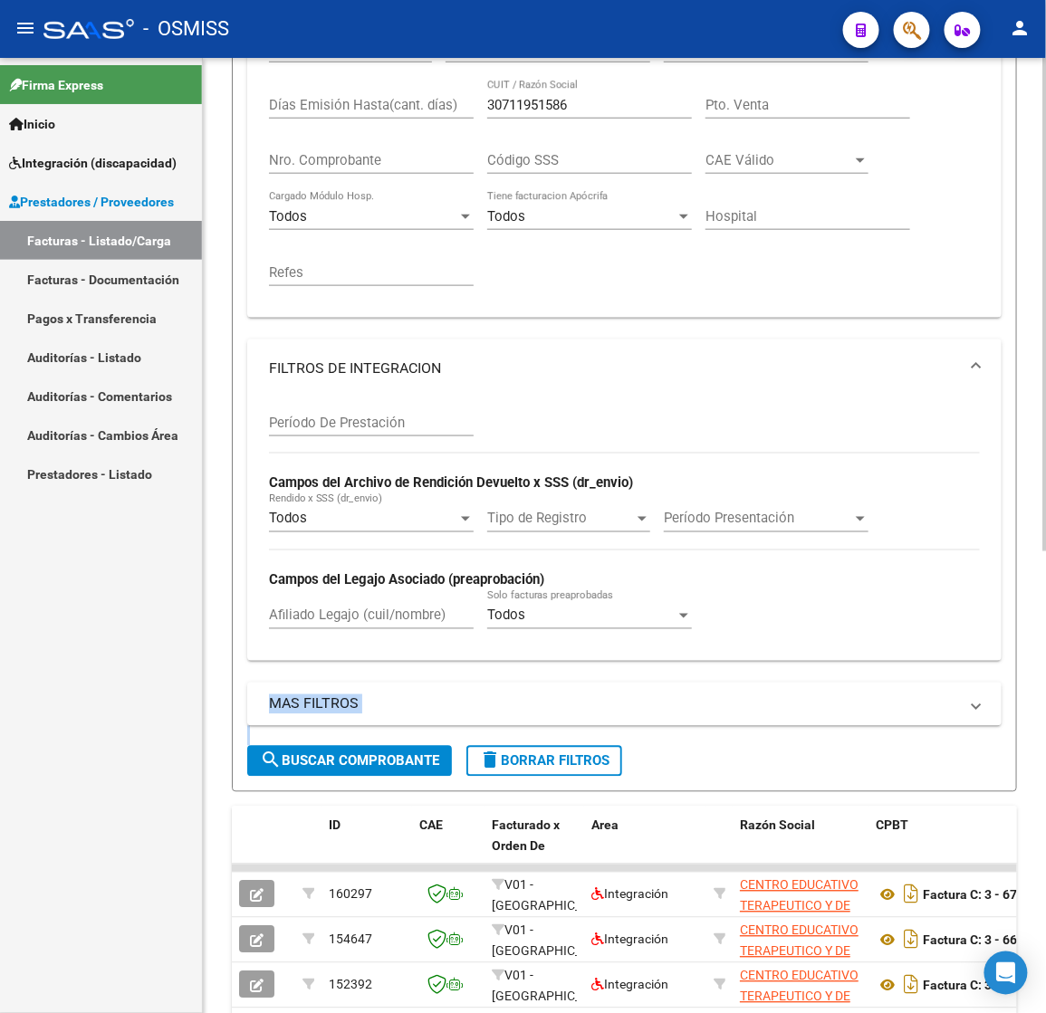
scroll to position [319, 0]
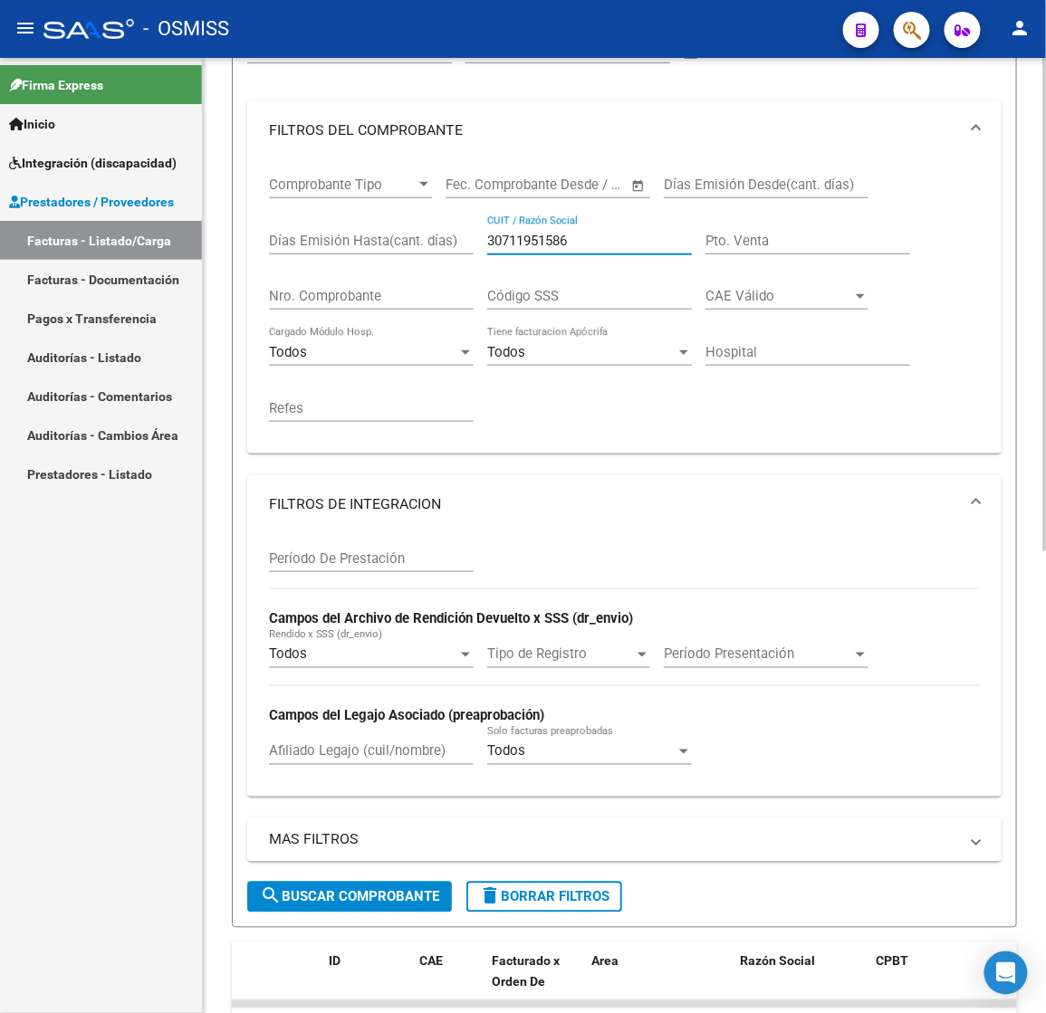
drag, startPoint x: 493, startPoint y: 239, endPoint x: 349, endPoint y: 241, distance: 144.0
click at [350, 240] on div "Comprobante Tipo Comprobante Tipo Fecha inicio – Fecha fin Fec. Comprobante Des…" at bounding box center [624, 299] width 711 height 280
paste input "5326147"
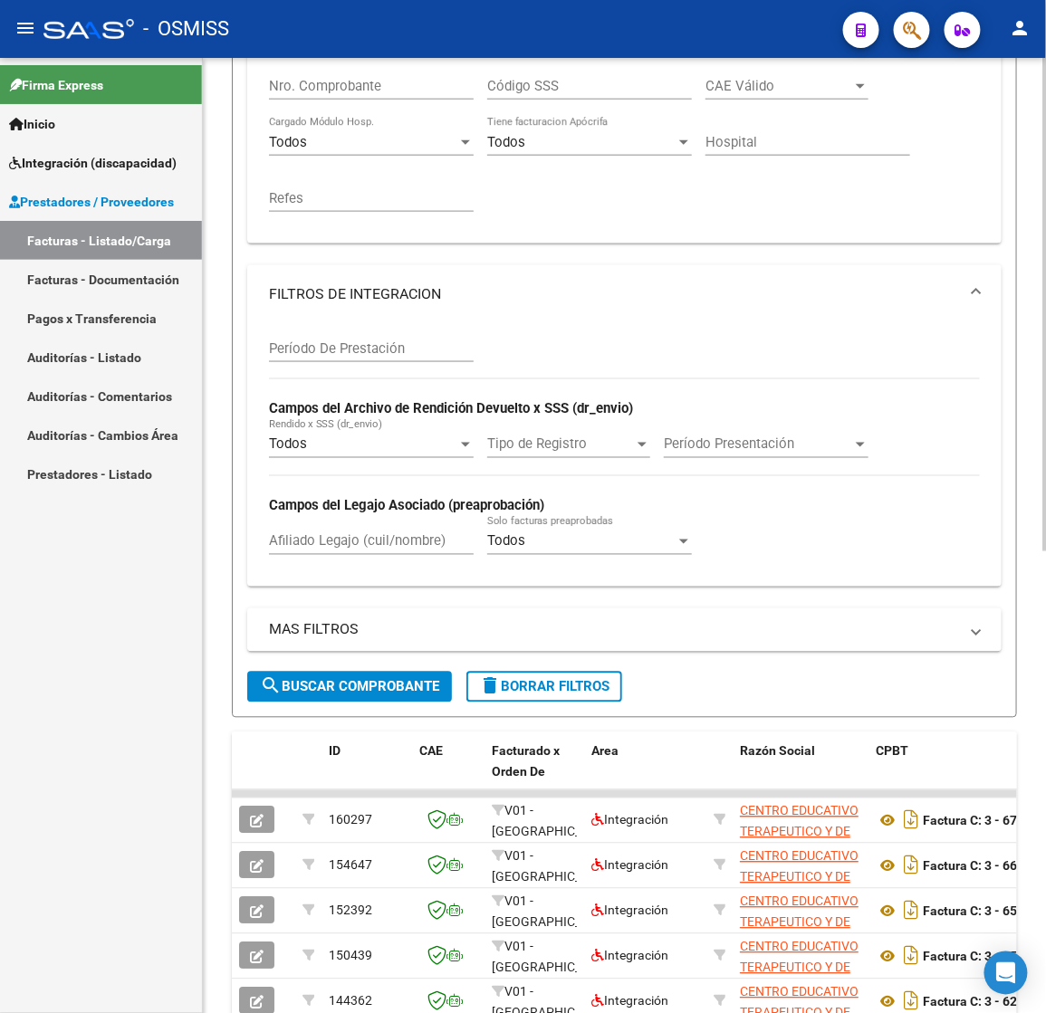
scroll to position [590, 0]
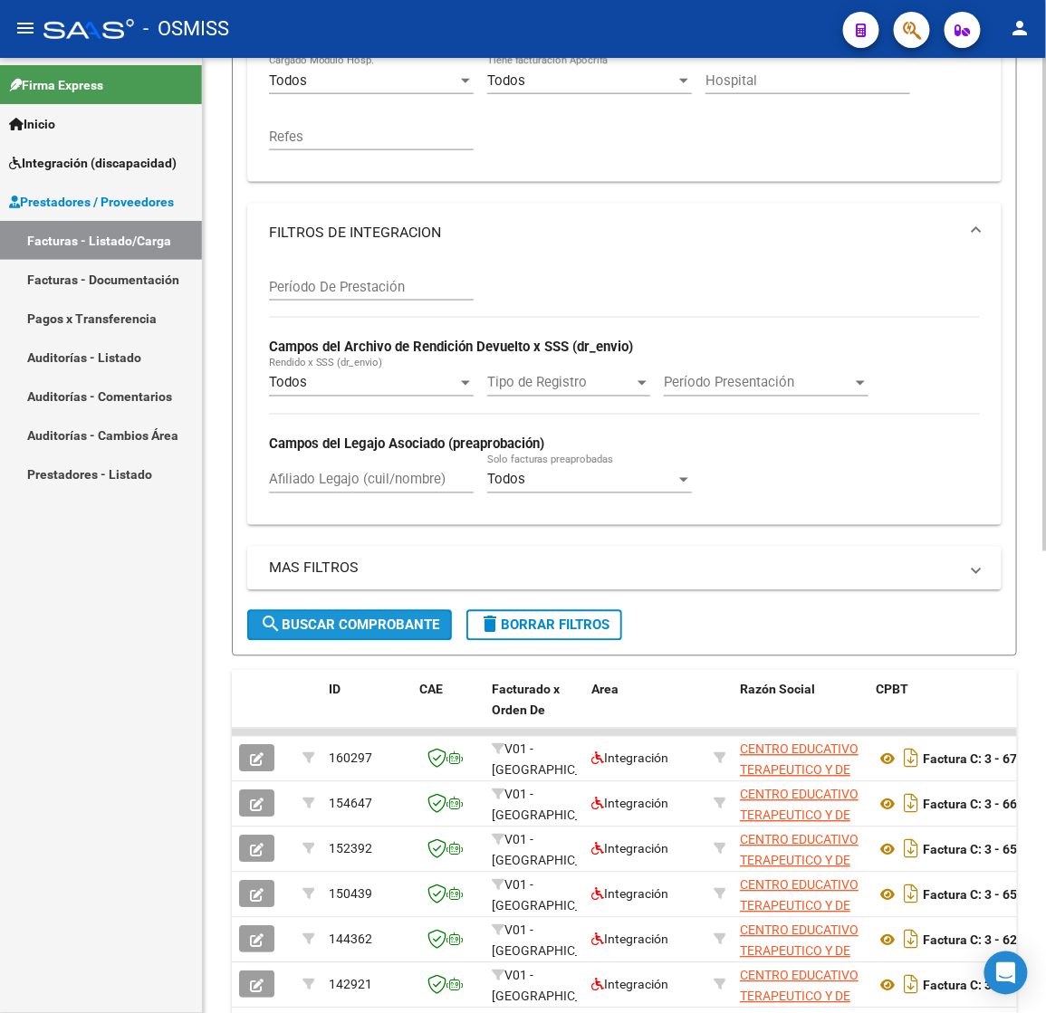
click at [397, 638] on button "search Buscar Comprobante" at bounding box center [349, 625] width 205 height 31
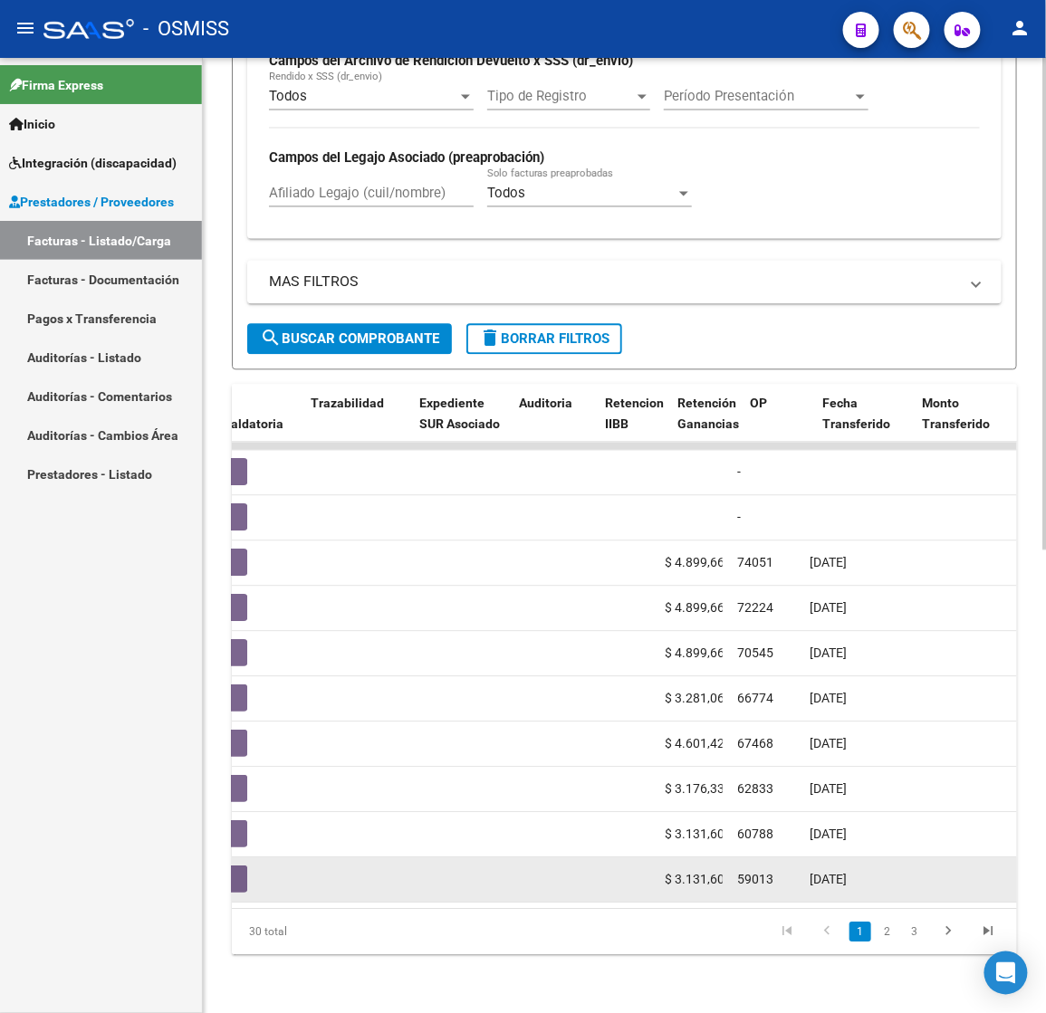
scroll to position [0, 631]
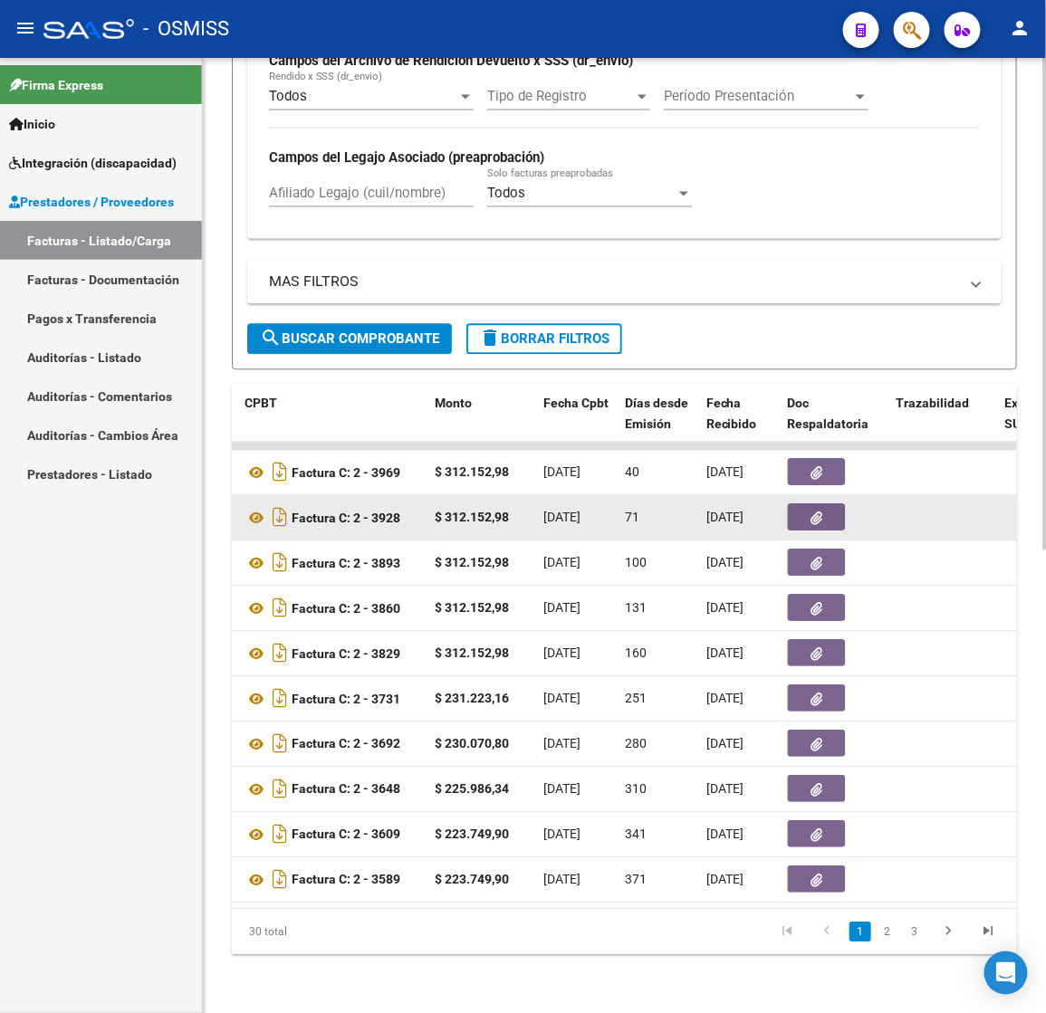
click at [822, 506] on button "button" at bounding box center [817, 517] width 58 height 27
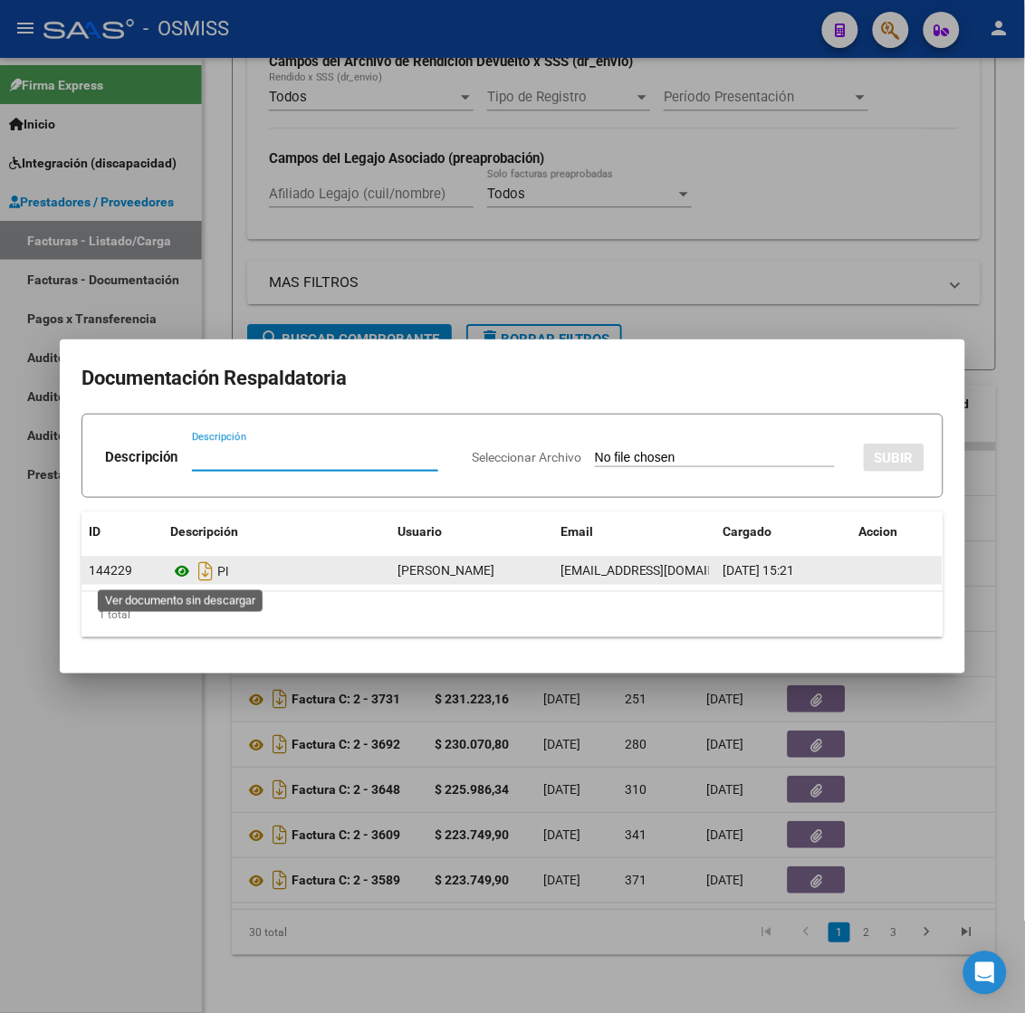
click at [178, 572] on icon at bounding box center [182, 571] width 24 height 22
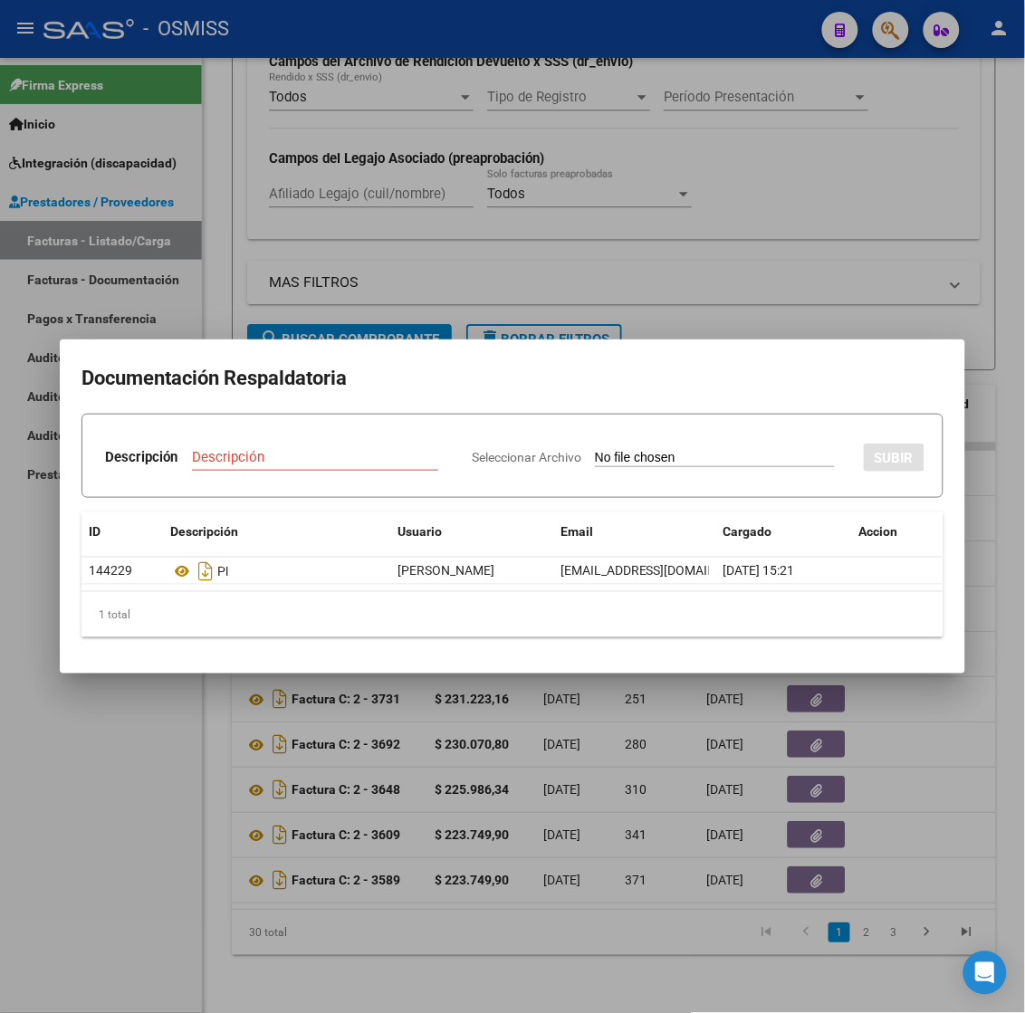
click at [397, 897] on div at bounding box center [512, 506] width 1025 height 1013
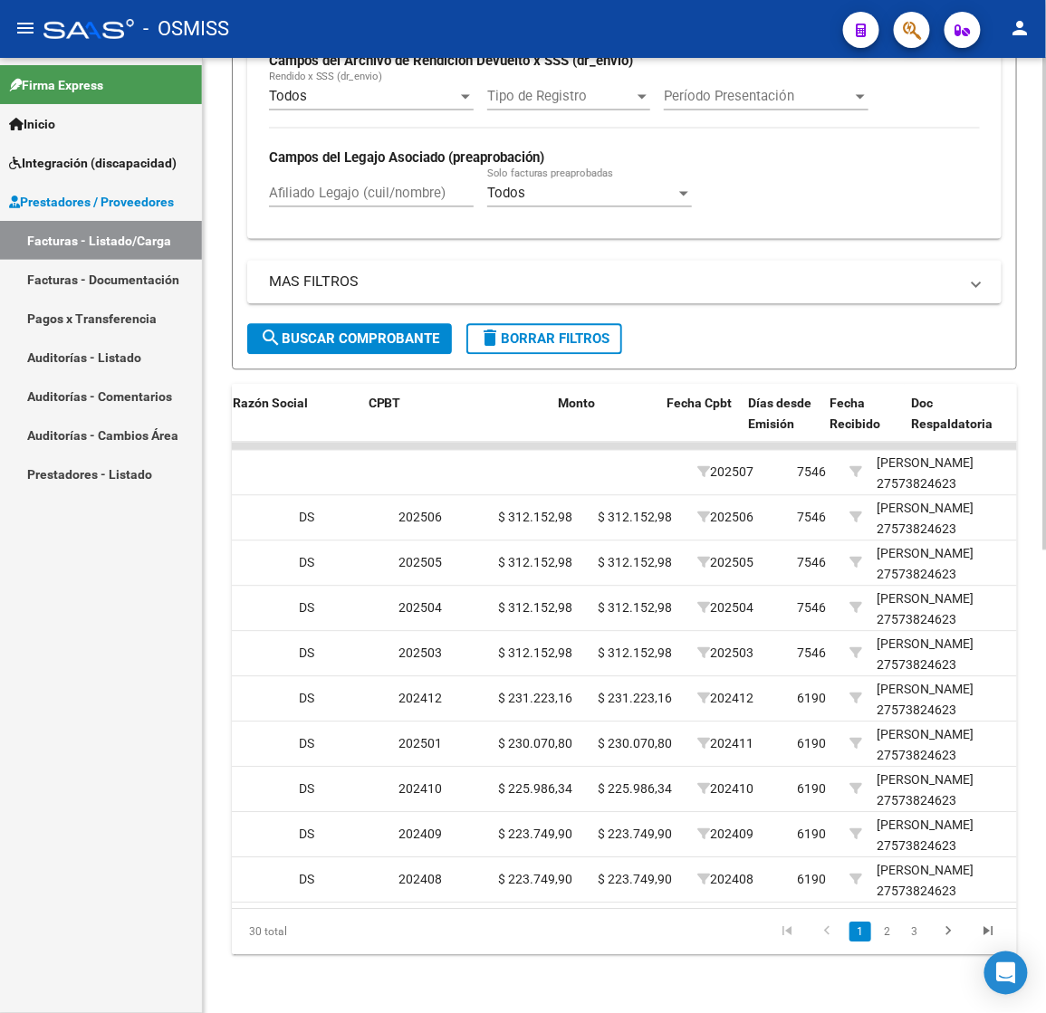
scroll to position [0, 448]
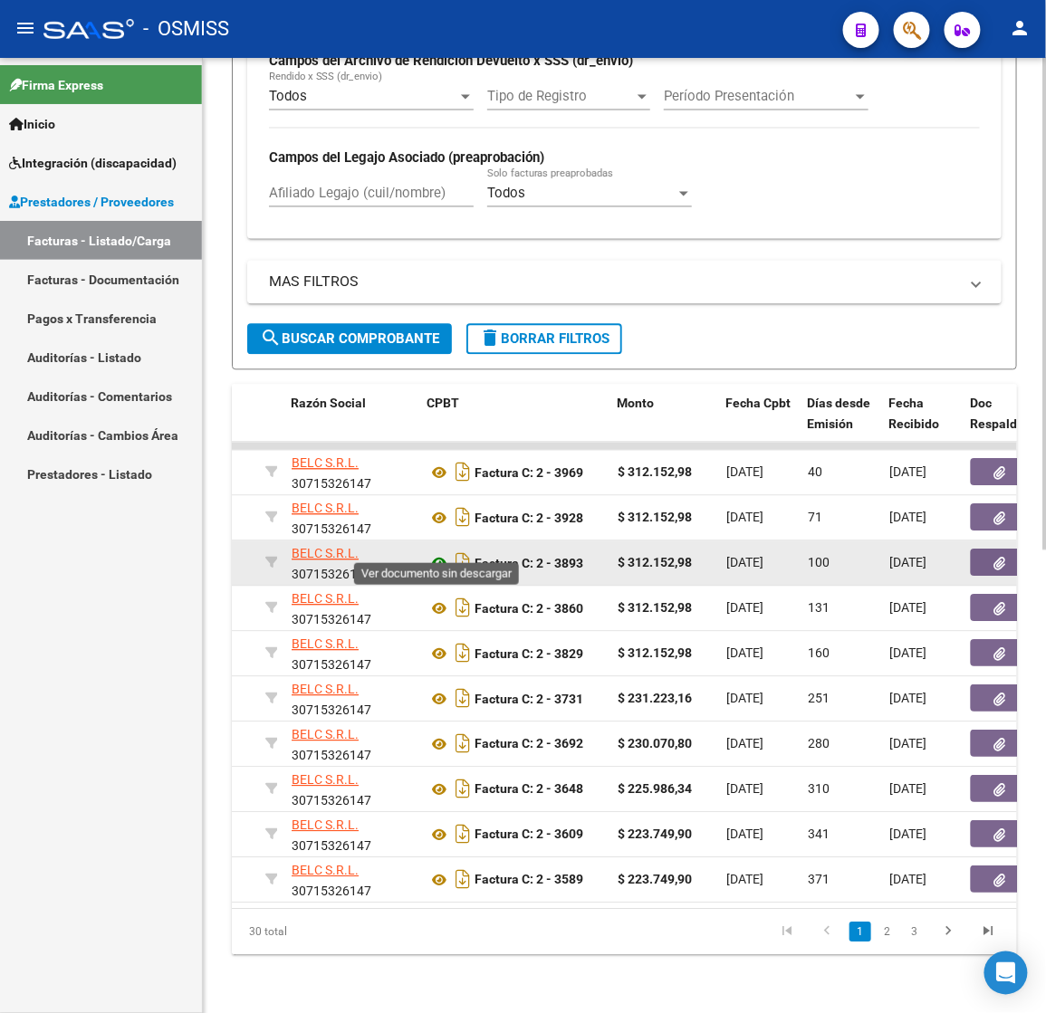
click at [435, 553] on icon at bounding box center [439, 564] width 24 height 22
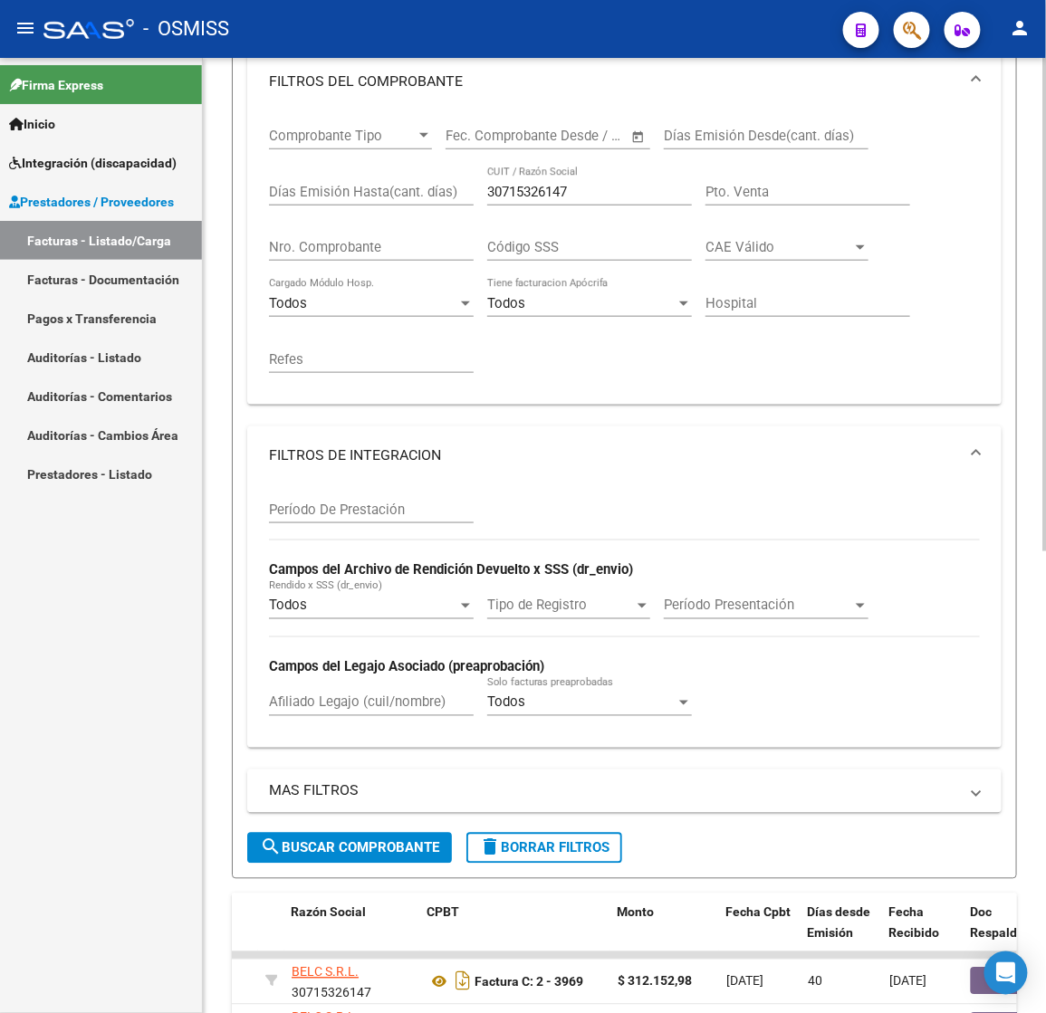
scroll to position [352, 0]
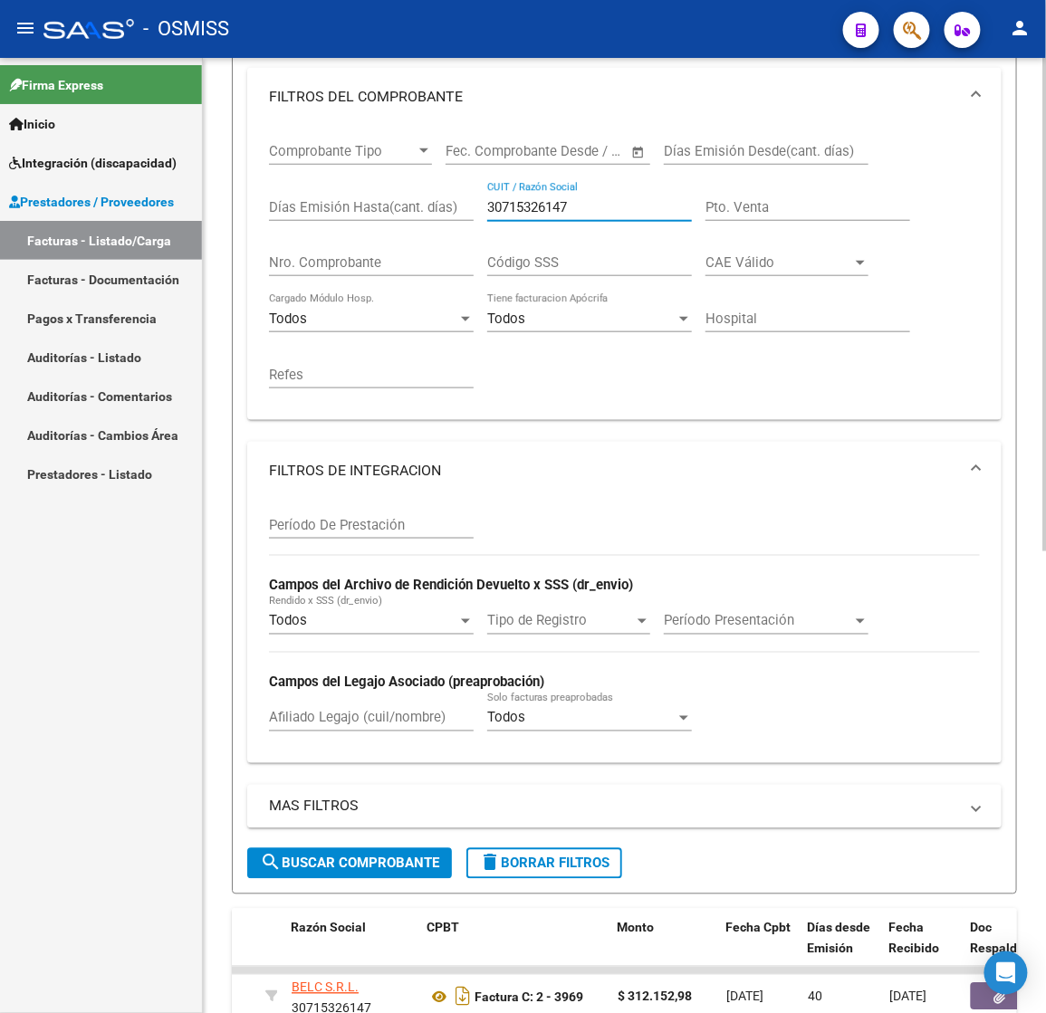
drag, startPoint x: 593, startPoint y: 203, endPoint x: 416, endPoint y: 225, distance: 177.9
click at [421, 222] on div "Comprobante Tipo Comprobante Tipo Fecha inicio – Fecha fin Fec. Comprobante Des…" at bounding box center [624, 266] width 711 height 280
paste input "2040145"
type input "30712040145"
click at [383, 872] on button "search Buscar Comprobante" at bounding box center [349, 863] width 205 height 31
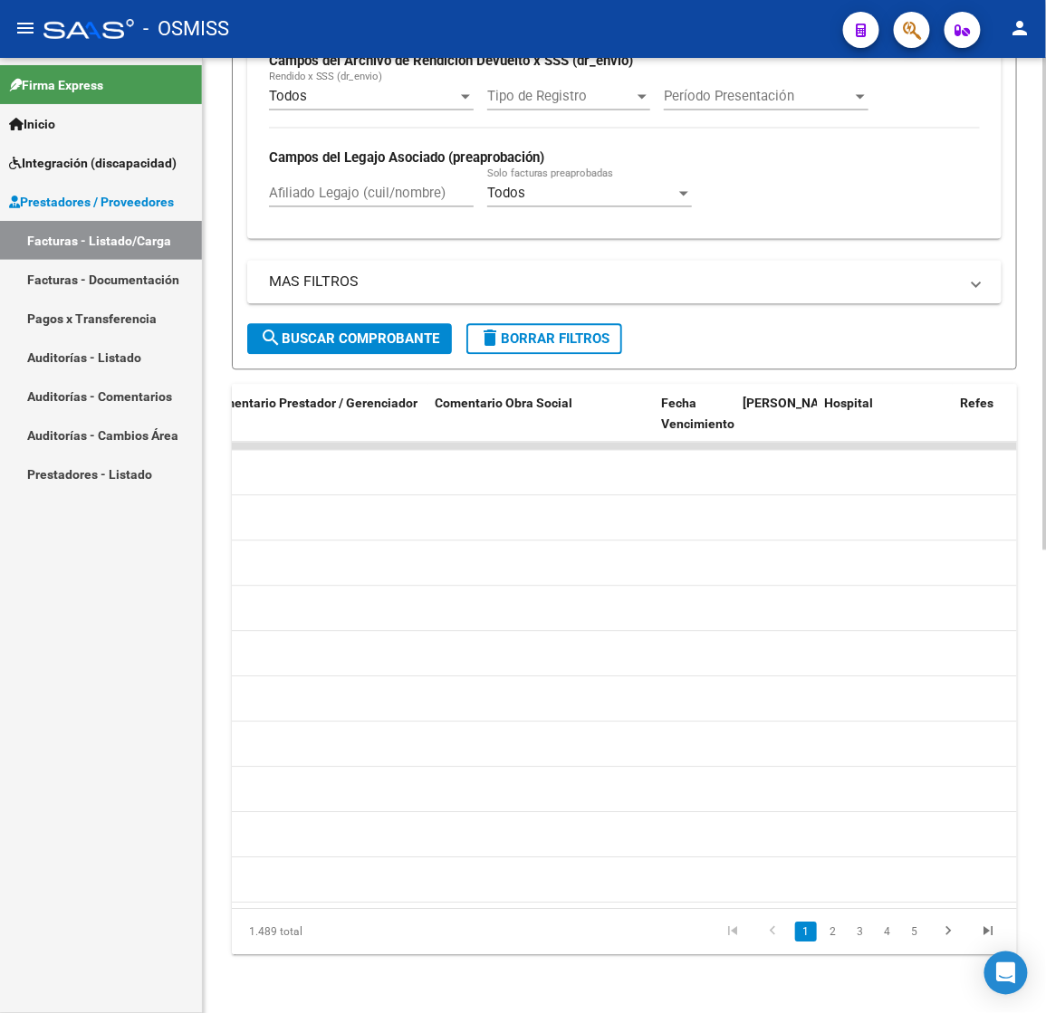
scroll to position [0, 2394]
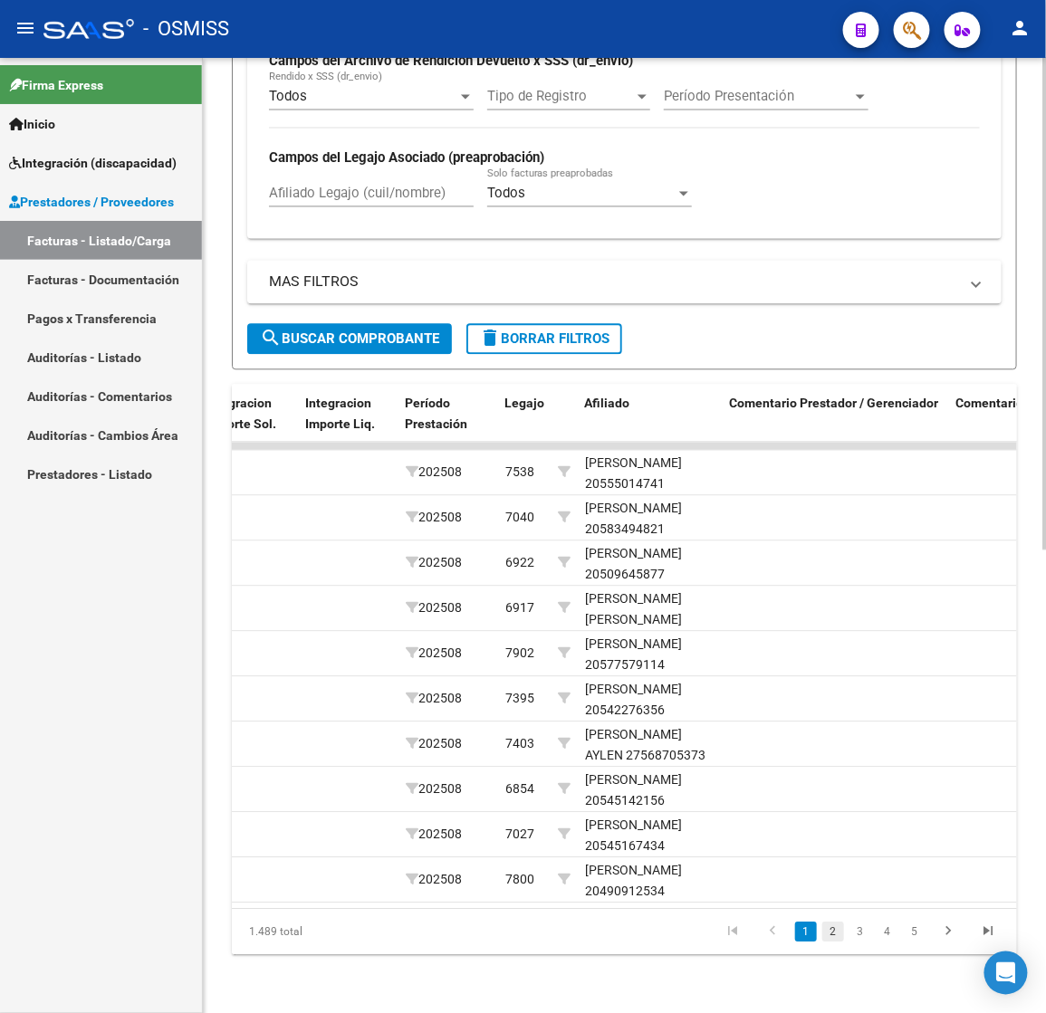
click at [838, 936] on link "2" at bounding box center [833, 933] width 22 height 20
click at [860, 931] on link "3" at bounding box center [860, 933] width 22 height 20
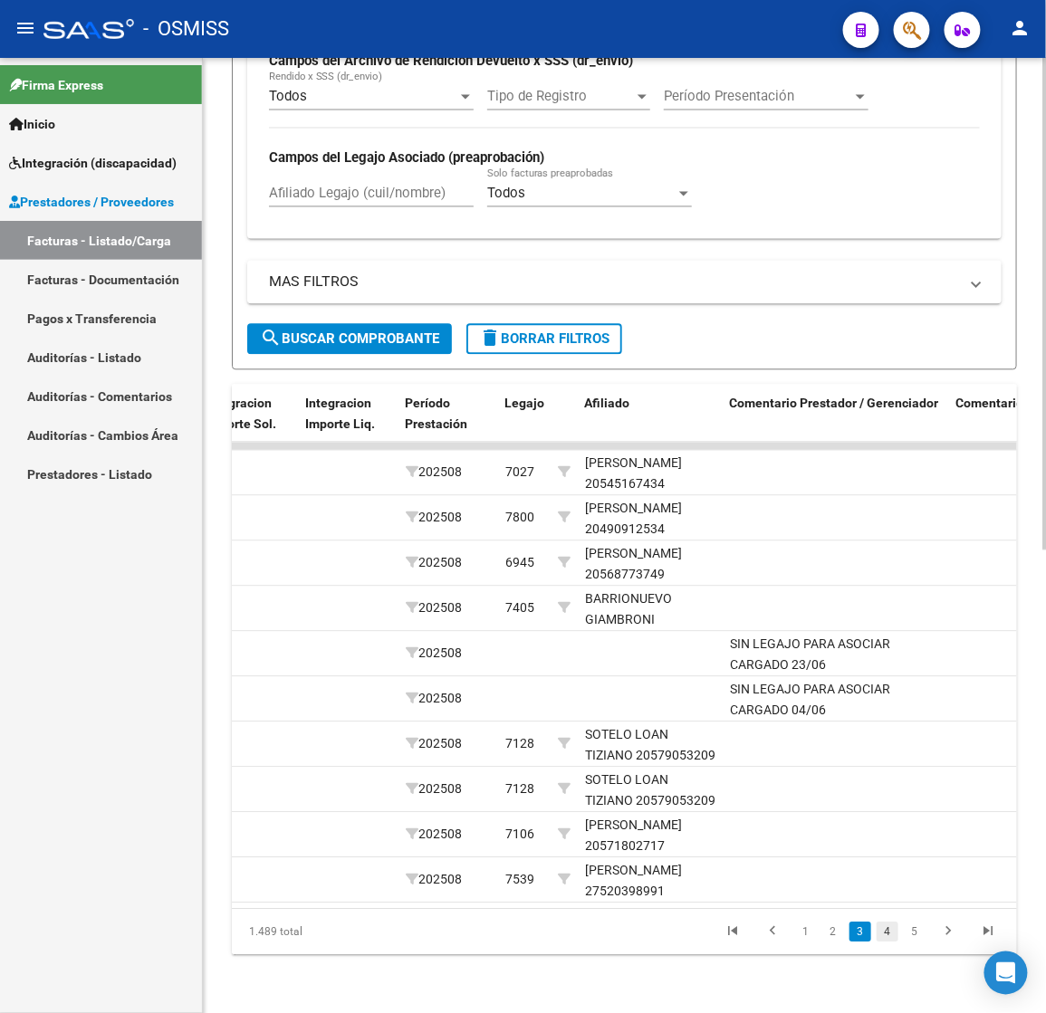
click at [887, 936] on link "4" at bounding box center [887, 933] width 22 height 20
